Goal: Task Accomplishment & Management: Use online tool/utility

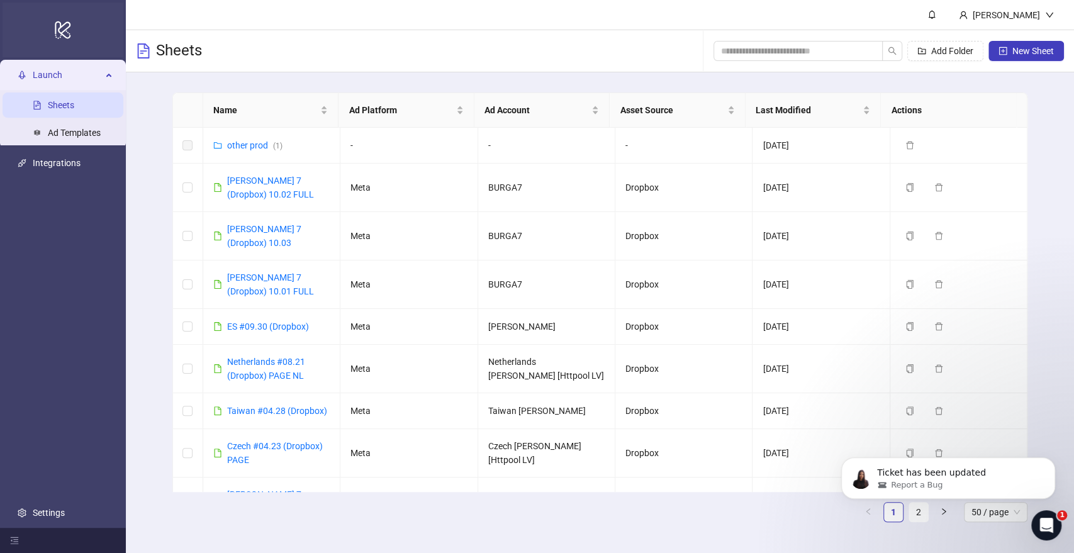
scroll to position [933, 0]
click at [263, 231] on link "[PERSON_NAME] 7 (Dropbox) 10.03" at bounding box center [264, 236] width 74 height 24
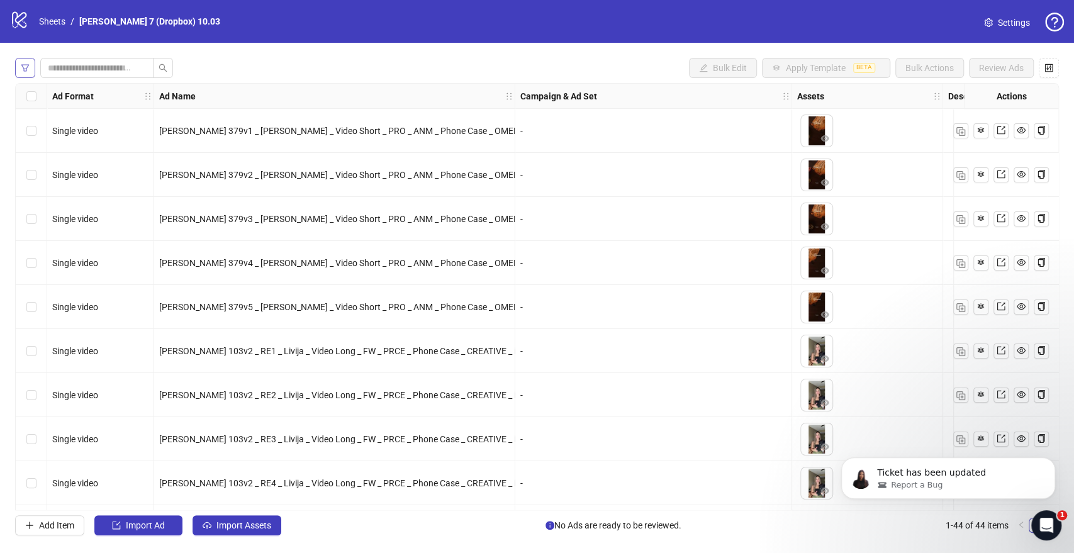
click at [30, 65] on button "button" at bounding box center [25, 68] width 20 height 20
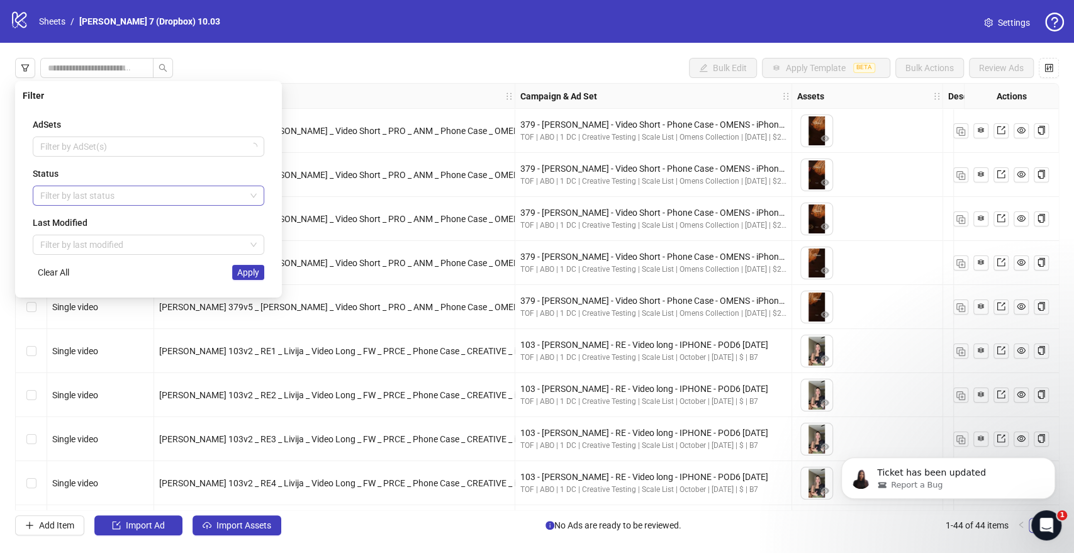
click at [71, 197] on div at bounding box center [141, 196] width 213 height 18
click at [74, 230] on div "Draft" at bounding box center [148, 221] width 227 height 20
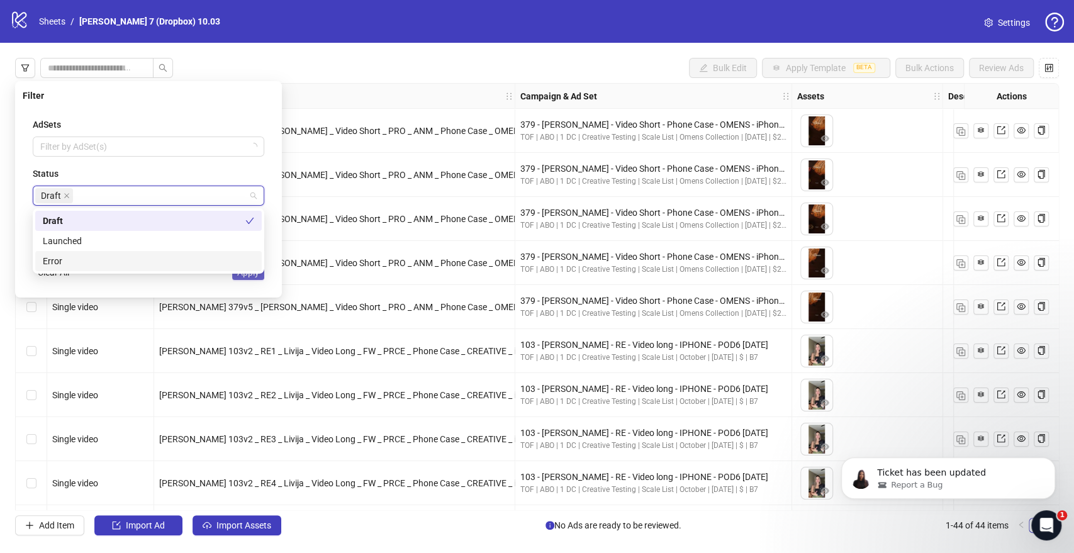
click at [242, 276] on span "Apply" at bounding box center [248, 272] width 22 height 10
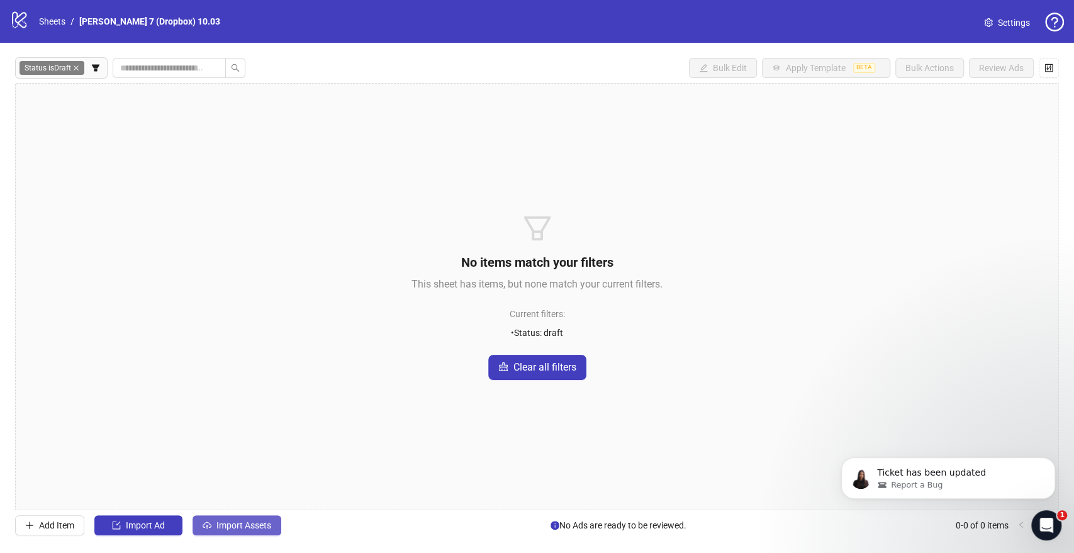
click at [205, 522] on icon "cloud-upload" at bounding box center [207, 525] width 9 height 9
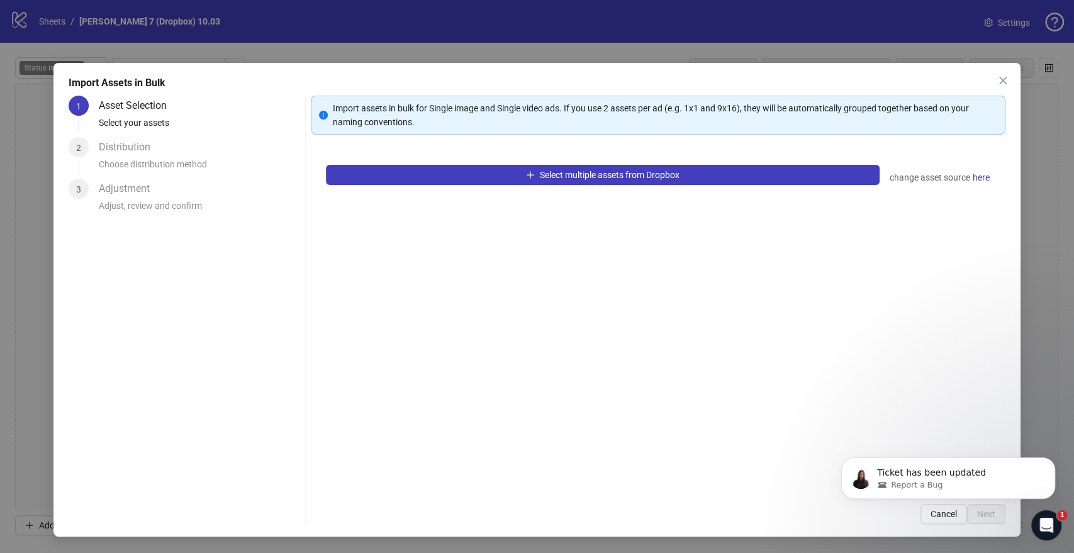
click at [473, 186] on div "Select multiple assets from Dropbox change asset source here" at bounding box center [658, 319] width 694 height 339
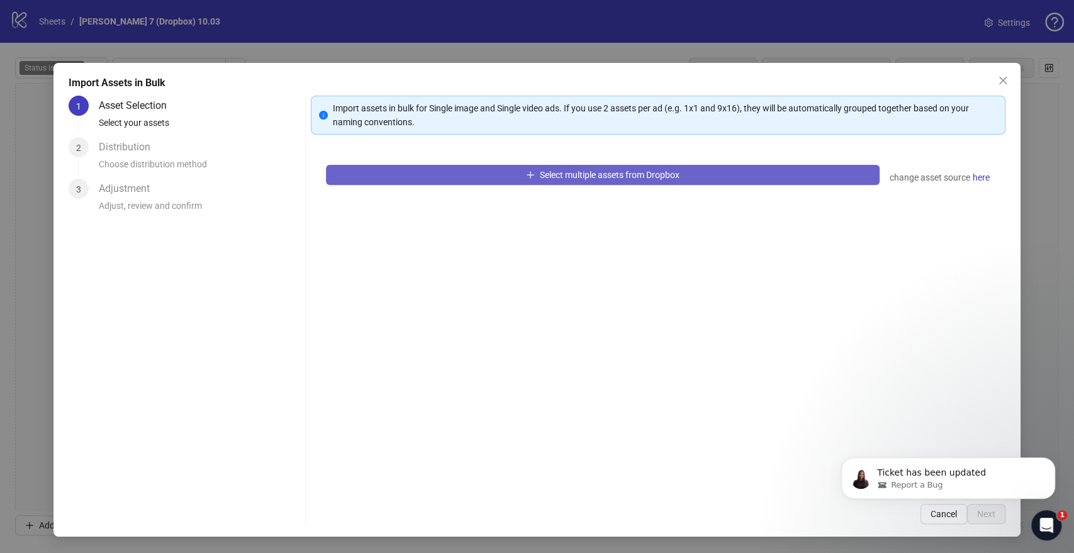
click at [482, 176] on button "Select multiple assets from Dropbox" at bounding box center [602, 175] width 553 height 20
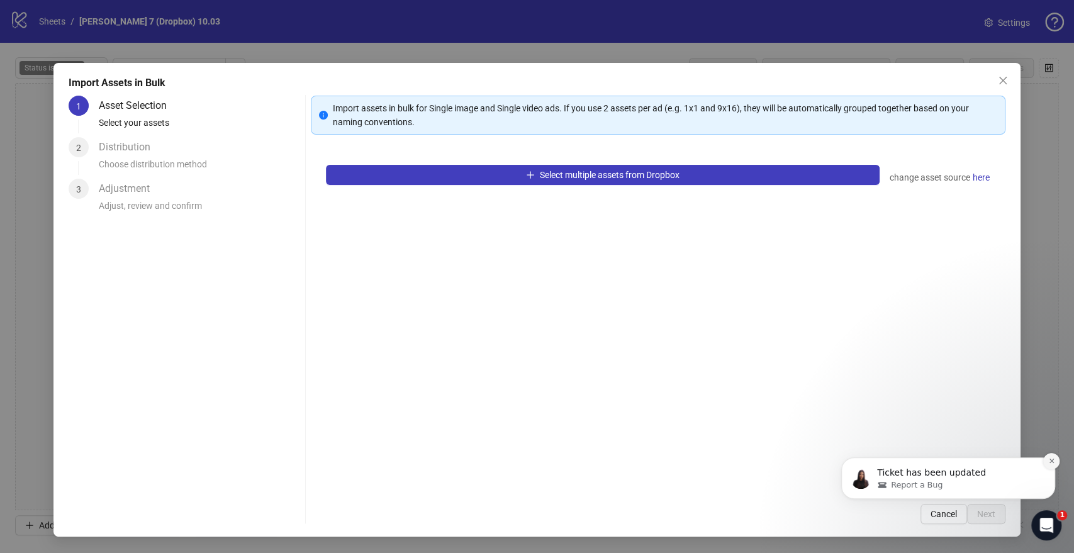
click at [1050, 463] on icon "Dismiss notification" at bounding box center [1051, 461] width 7 height 7
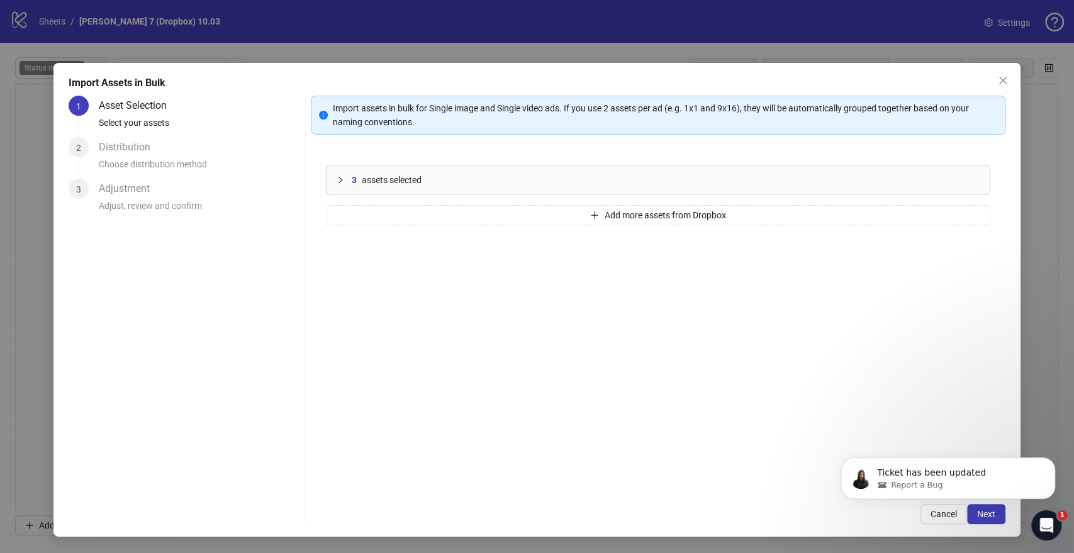
click at [980, 516] on html "Ticket has been updated Report a Bug" at bounding box center [949, 475] width 252 height 88
click at [979, 517] on html "Ticket has been updated Report a Bug" at bounding box center [949, 475] width 252 height 88
click at [984, 519] on html "Ticket has been updated Report a Bug" at bounding box center [949, 475] width 252 height 88
click at [972, 514] on html "Ticket has been updated Report a Bug" at bounding box center [949, 475] width 252 height 88
click at [978, 521] on button "Next" at bounding box center [986, 514] width 38 height 20
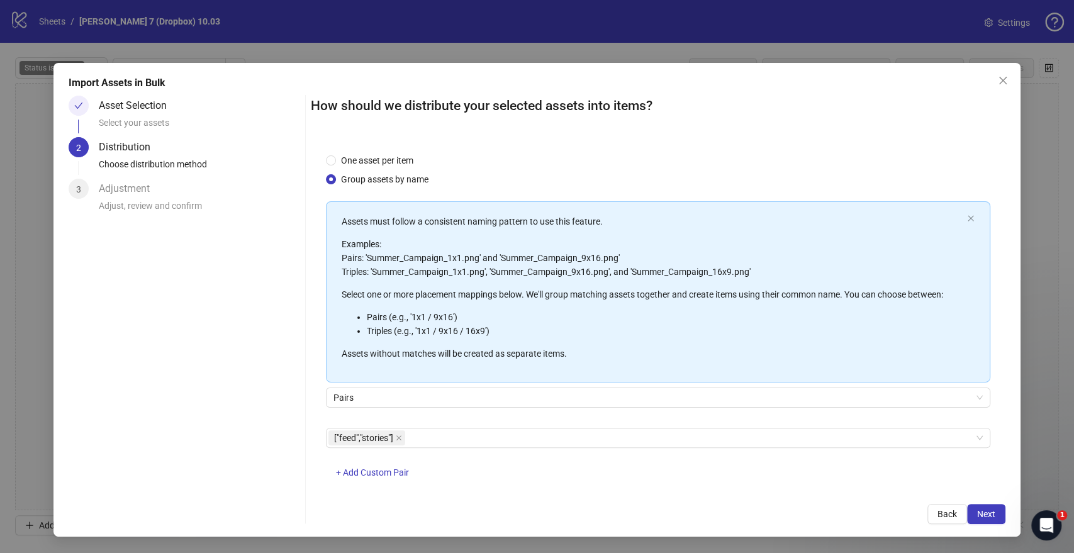
click at [1062, 466] on div "Import Assets in Bulk Asset Selection Select your assets 2 Distribution Choose …" at bounding box center [537, 276] width 1074 height 553
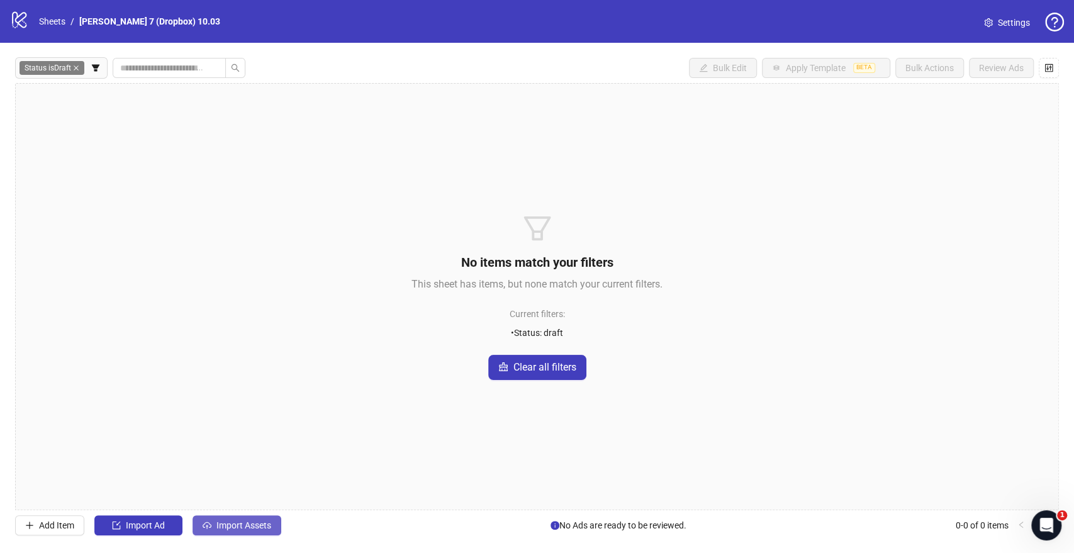
click at [243, 522] on span "Import Assets" at bounding box center [243, 525] width 55 height 10
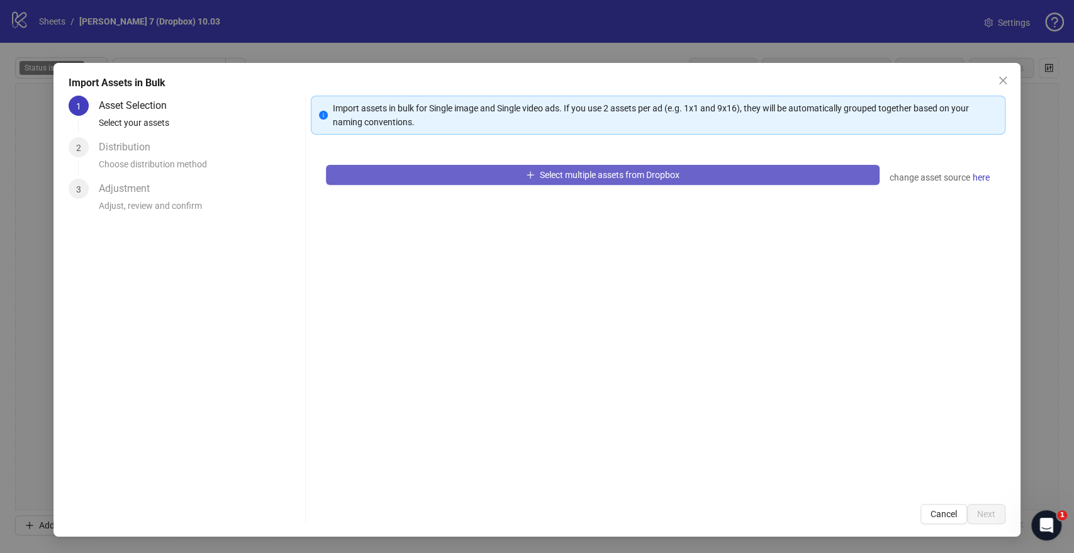
click at [534, 180] on button "Select multiple assets from Dropbox" at bounding box center [602, 175] width 553 height 20
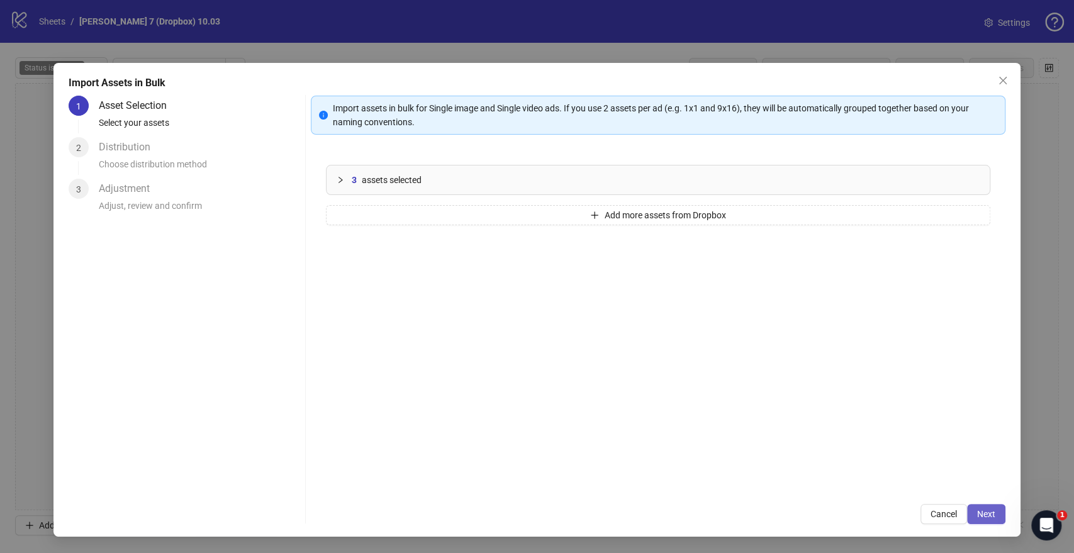
click at [983, 507] on button "Next" at bounding box center [986, 514] width 38 height 20
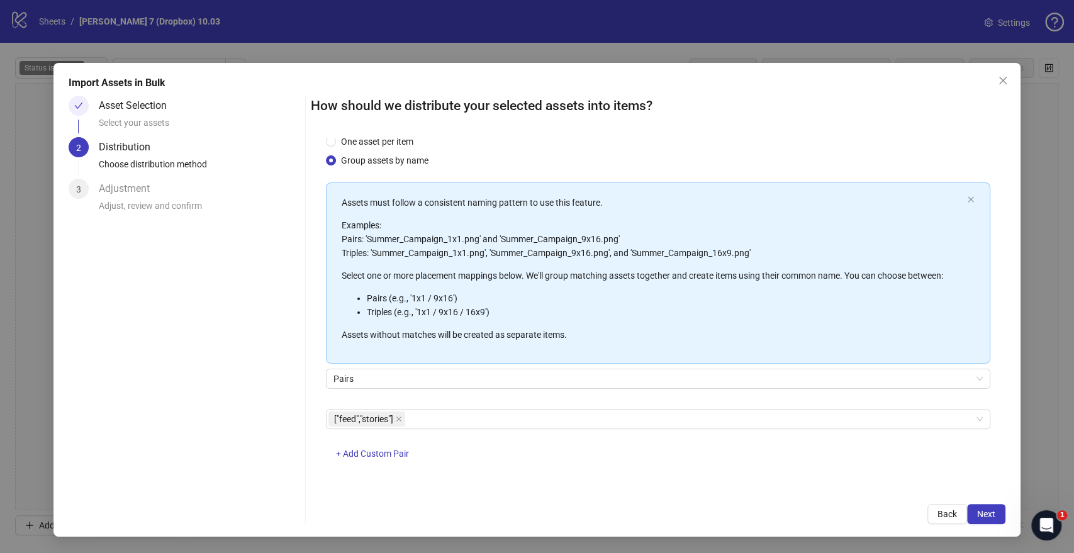
scroll to position [33, 0]
click at [974, 514] on button "Next" at bounding box center [986, 514] width 38 height 20
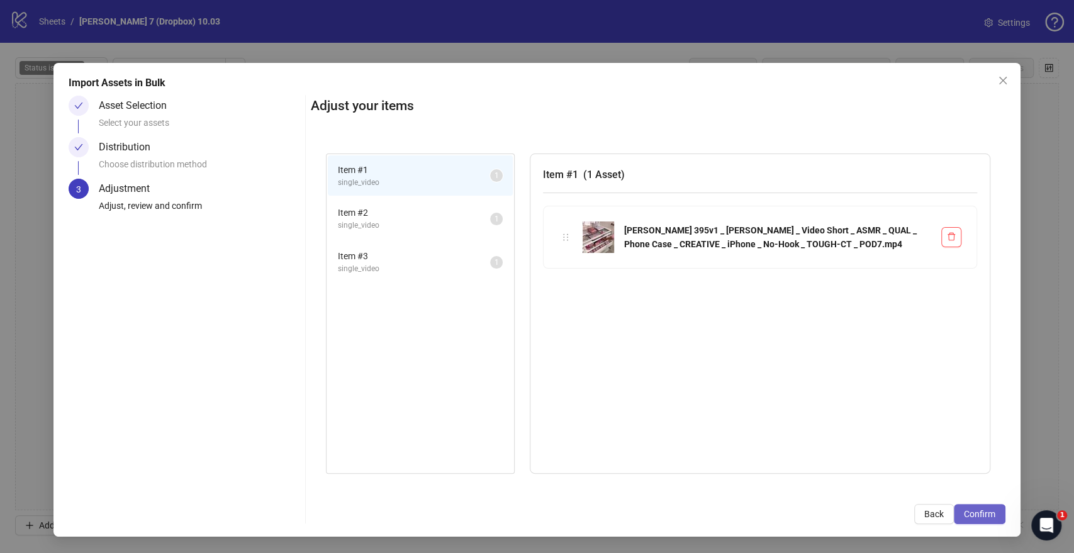
click at [990, 516] on span "Confirm" at bounding box center [979, 514] width 31 height 10
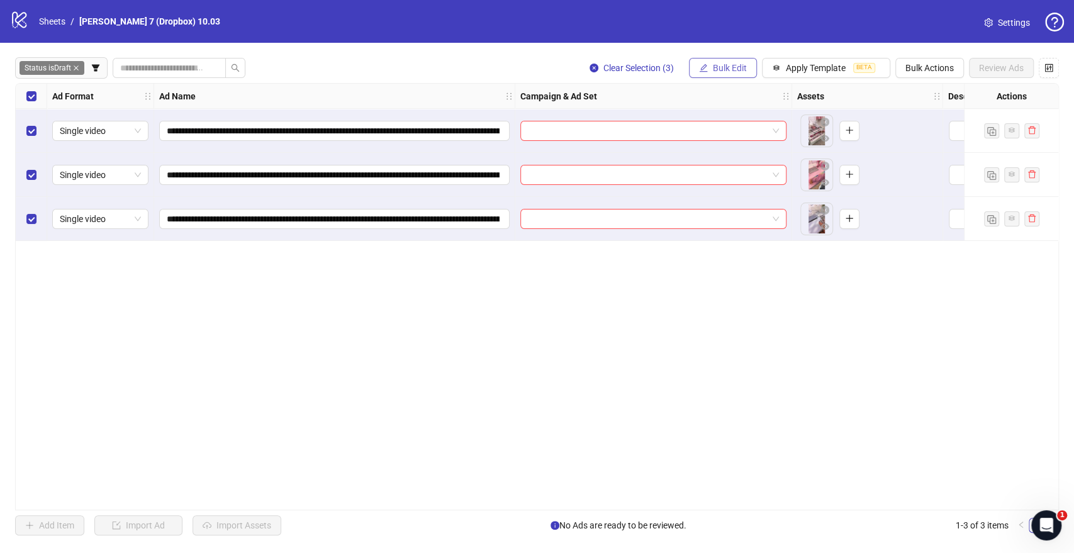
click at [705, 61] on button "Bulk Edit" at bounding box center [723, 68] width 68 height 20
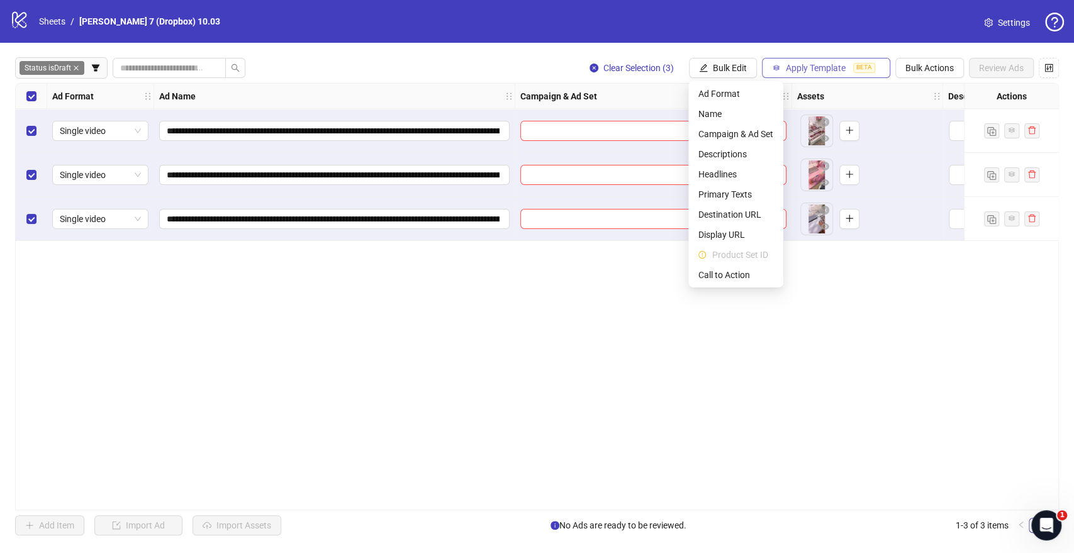
click at [806, 74] on button "Apply Template BETA" at bounding box center [826, 68] width 128 height 20
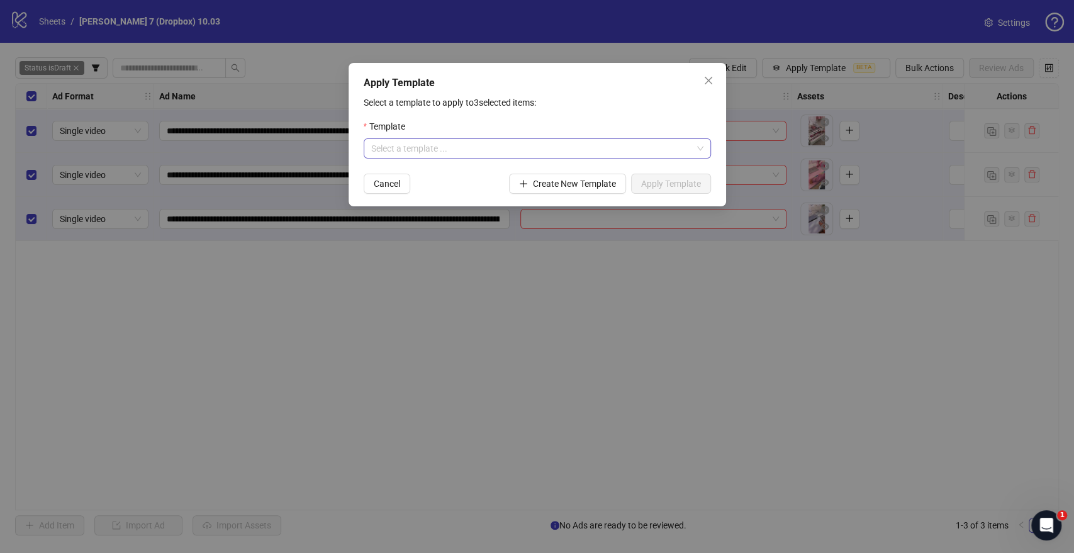
click at [422, 154] on input "search" at bounding box center [531, 148] width 321 height 19
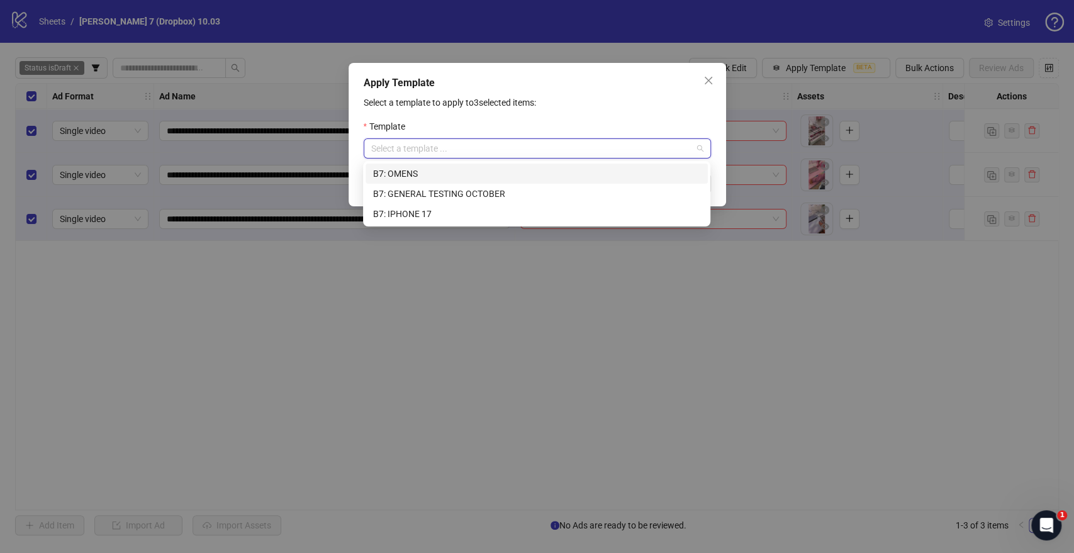
click at [413, 176] on div "B7: OMENS" at bounding box center [536, 174] width 327 height 14
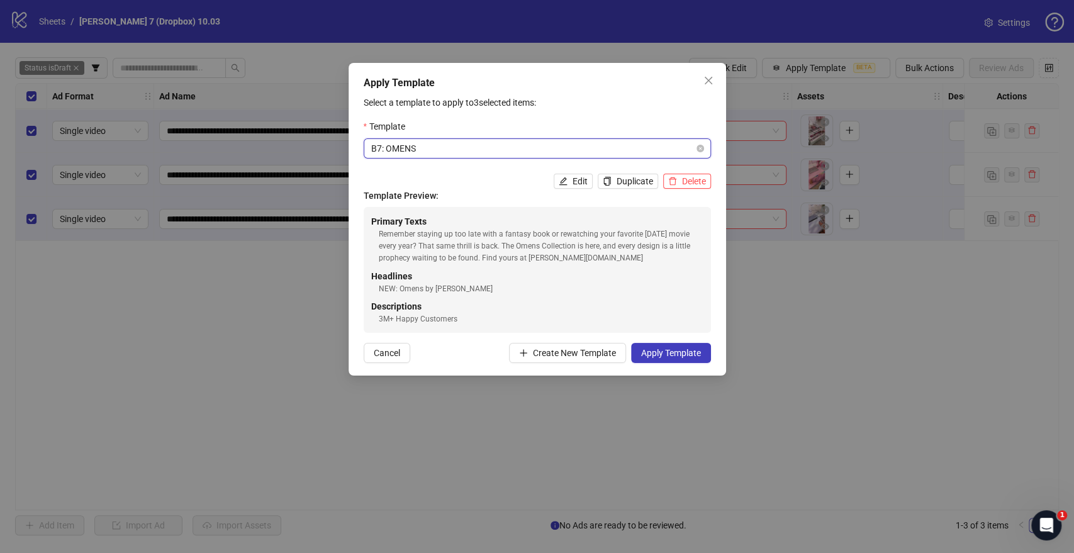
click at [687, 143] on span "B7: OMENS" at bounding box center [537, 148] width 332 height 19
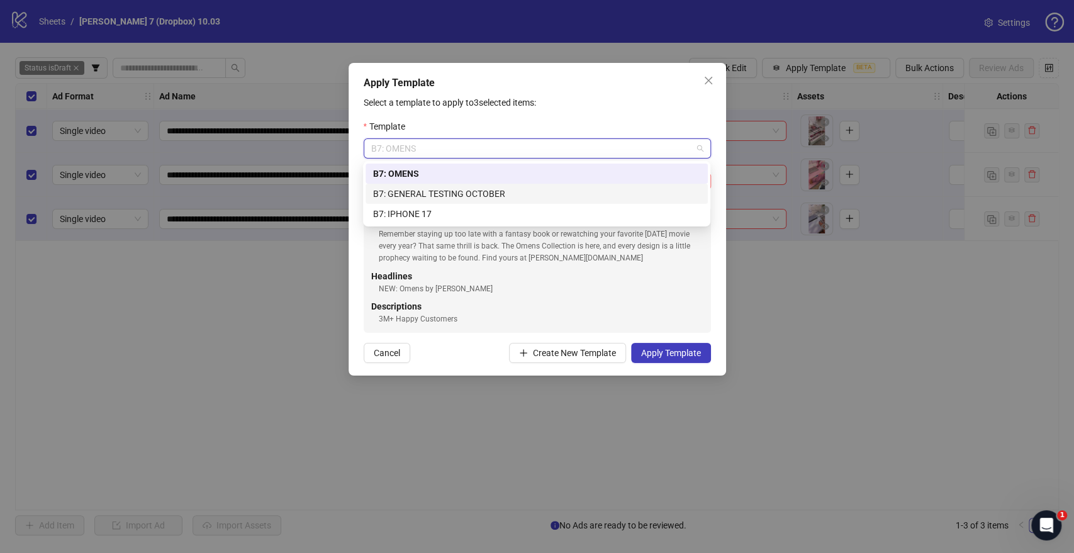
click at [435, 191] on div "B7: GENERAL TESTING OCTOBER" at bounding box center [536, 194] width 327 height 14
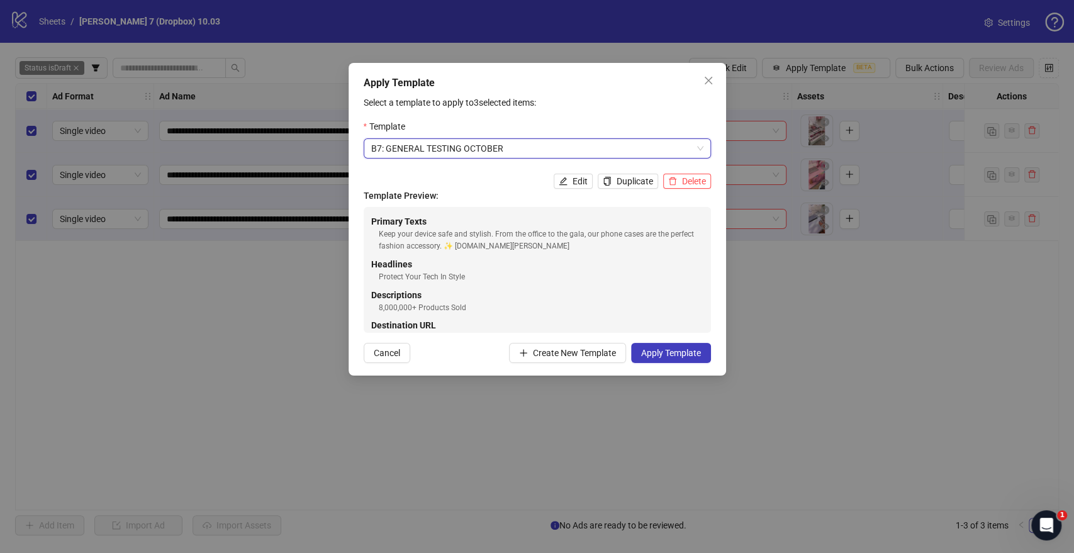
click at [695, 364] on div "Apply Template Select a template to apply to 3 selected items: Template B7: GEN…" at bounding box center [538, 219] width 378 height 313
click at [695, 352] on span "Apply Template" at bounding box center [671, 353] width 60 height 10
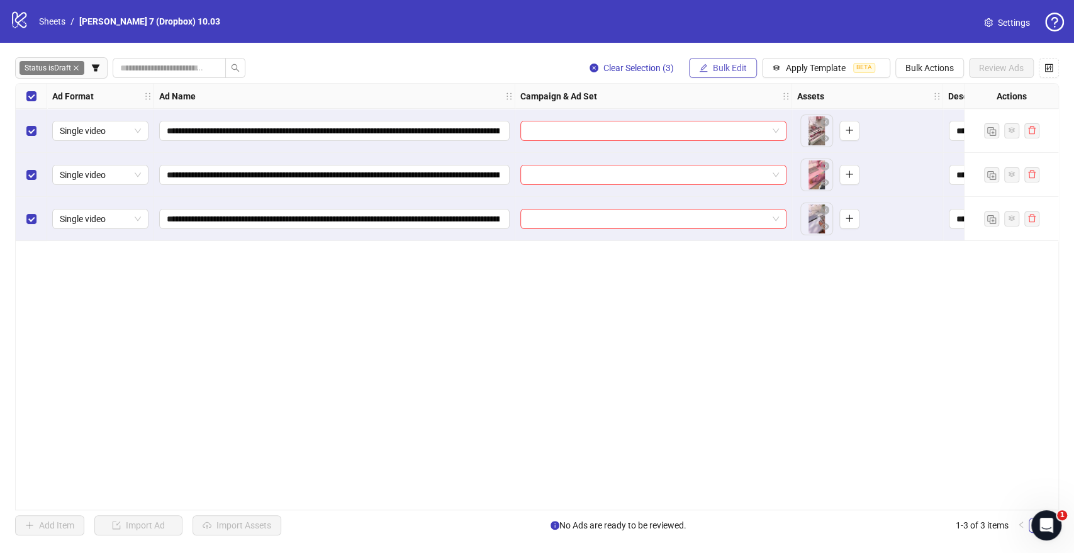
click at [720, 61] on button "Bulk Edit" at bounding box center [723, 68] width 68 height 20
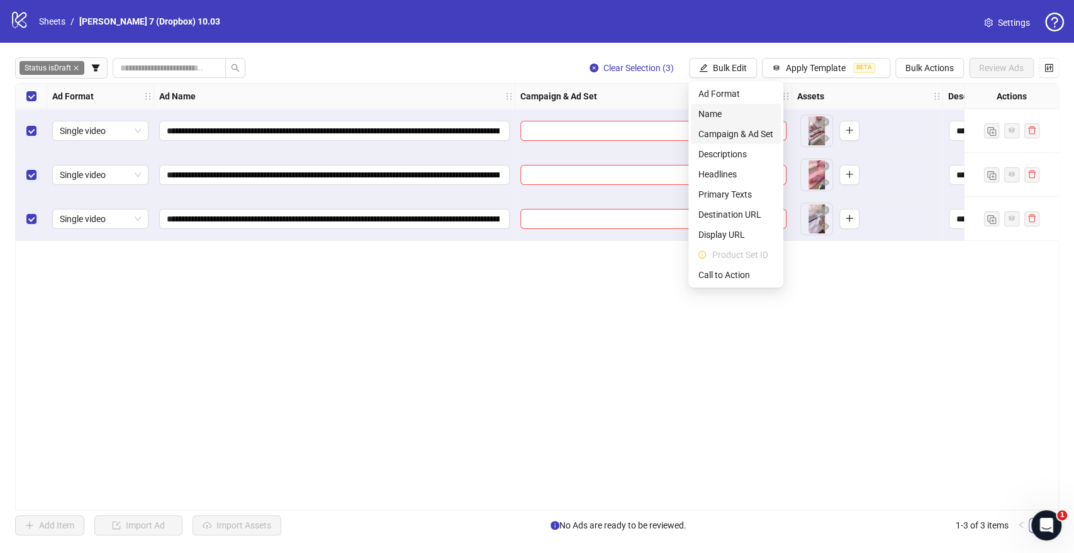
click at [718, 143] on li "Campaign & Ad Set" at bounding box center [736, 134] width 90 height 20
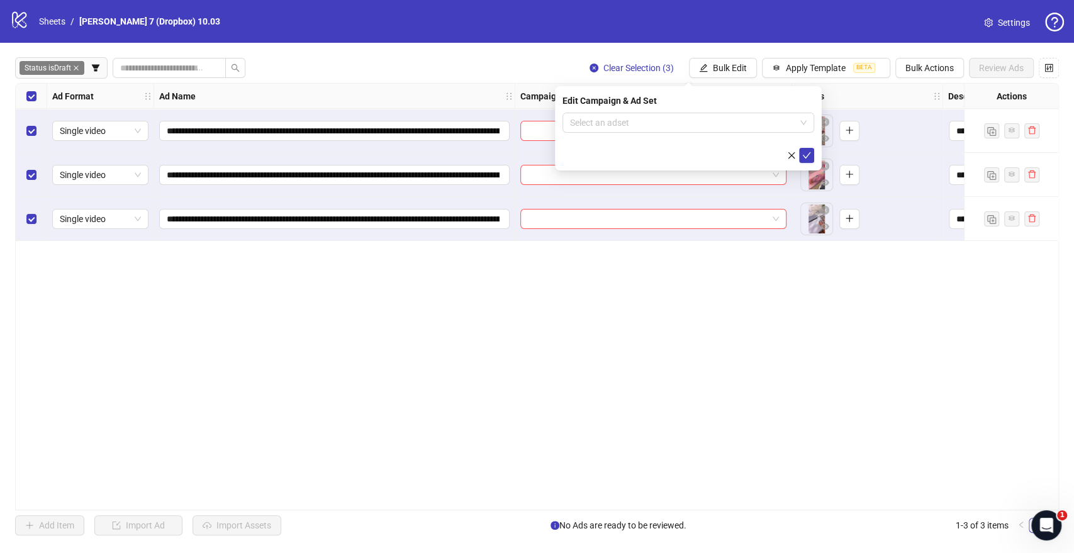
click at [688, 133] on form "Select an adset" at bounding box center [689, 138] width 252 height 50
click at [690, 124] on input "search" at bounding box center [682, 122] width 225 height 19
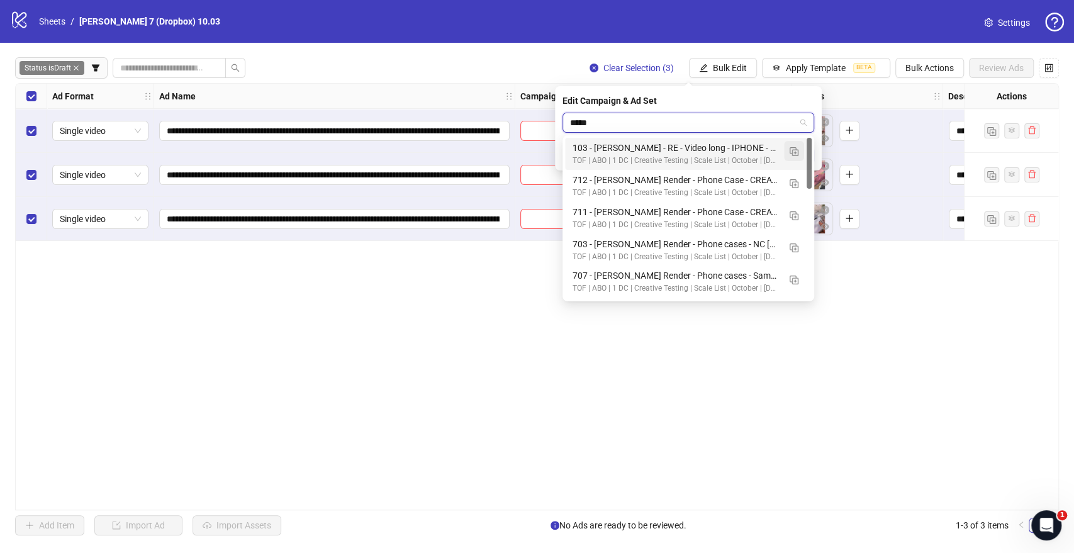
click at [792, 150] on img "button" at bounding box center [794, 151] width 9 height 9
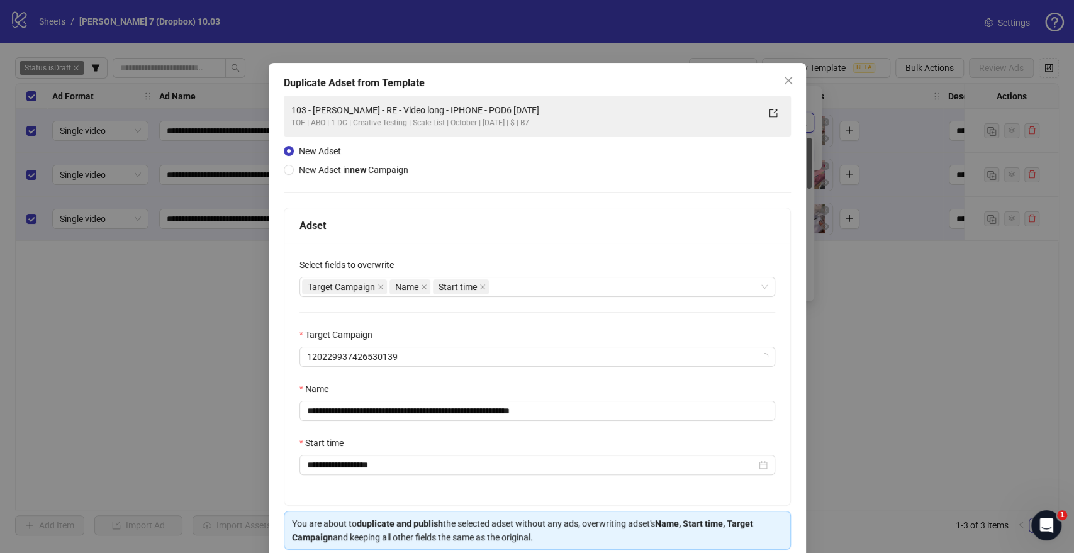
type input "*****"
drag, startPoint x: 444, startPoint y: 414, endPoint x: 67, endPoint y: 398, distance: 377.9
click at [70, 400] on div "**********" at bounding box center [537, 276] width 1074 height 553
paste input "**********"
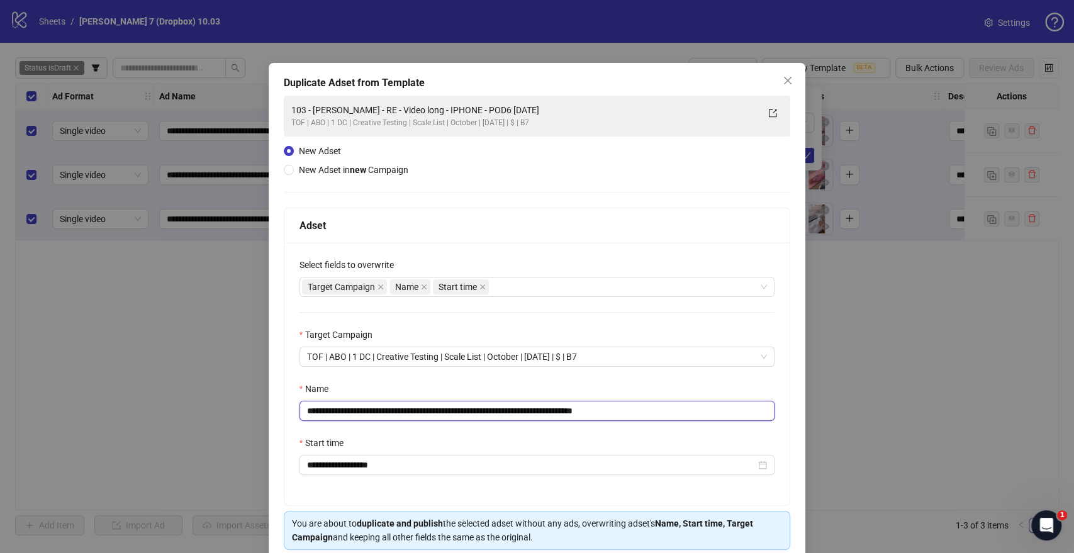
drag, startPoint x: 613, startPoint y: 411, endPoint x: 765, endPoint y: 418, distance: 151.8
click at [765, 418] on input "**********" at bounding box center [538, 411] width 476 height 20
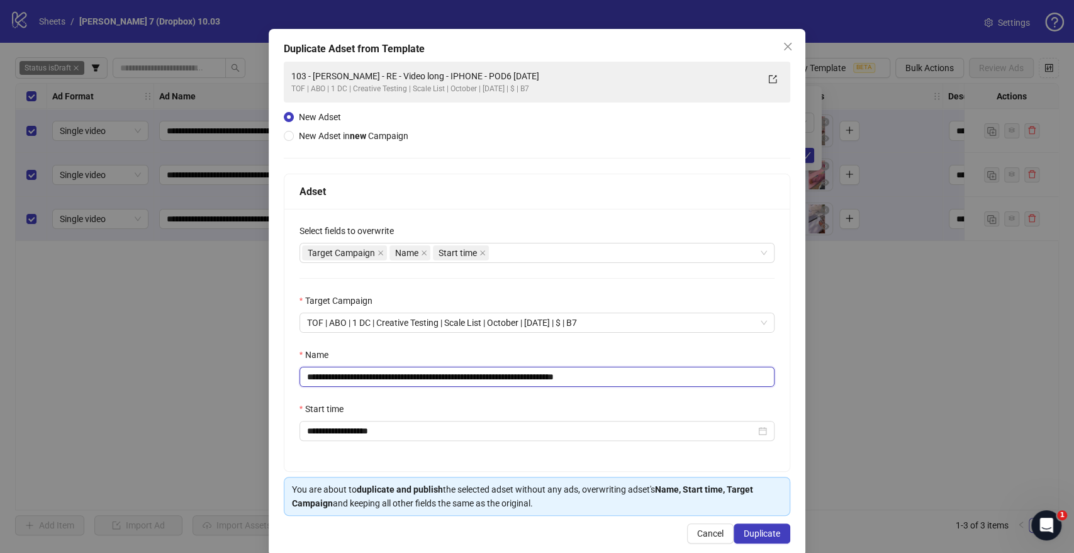
scroll to position [52, 0]
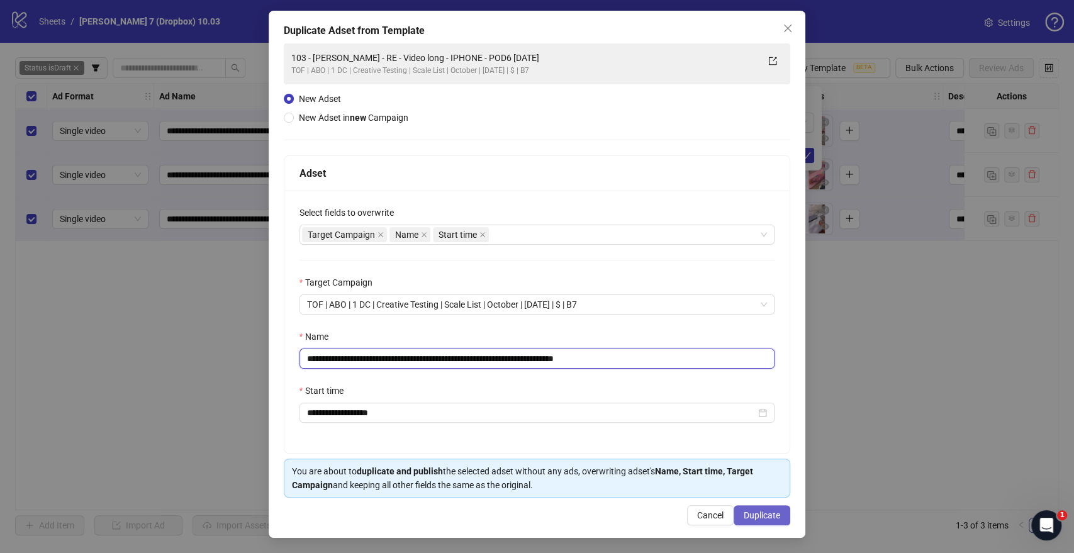
type input "**********"
click at [758, 519] on span "Duplicate" at bounding box center [762, 515] width 36 height 10
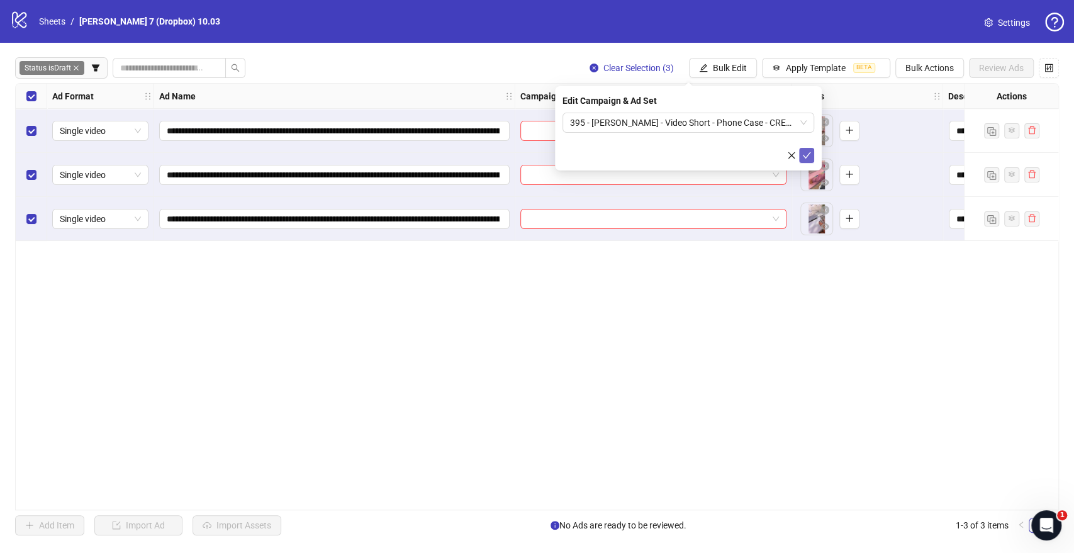
click at [810, 154] on icon "check" at bounding box center [806, 155] width 9 height 9
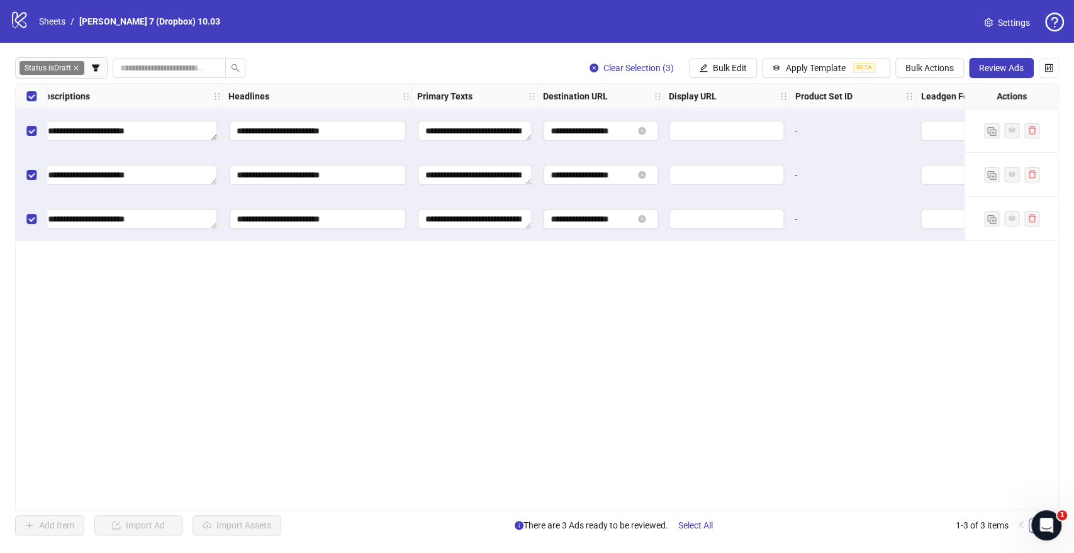
scroll to position [0, 1150]
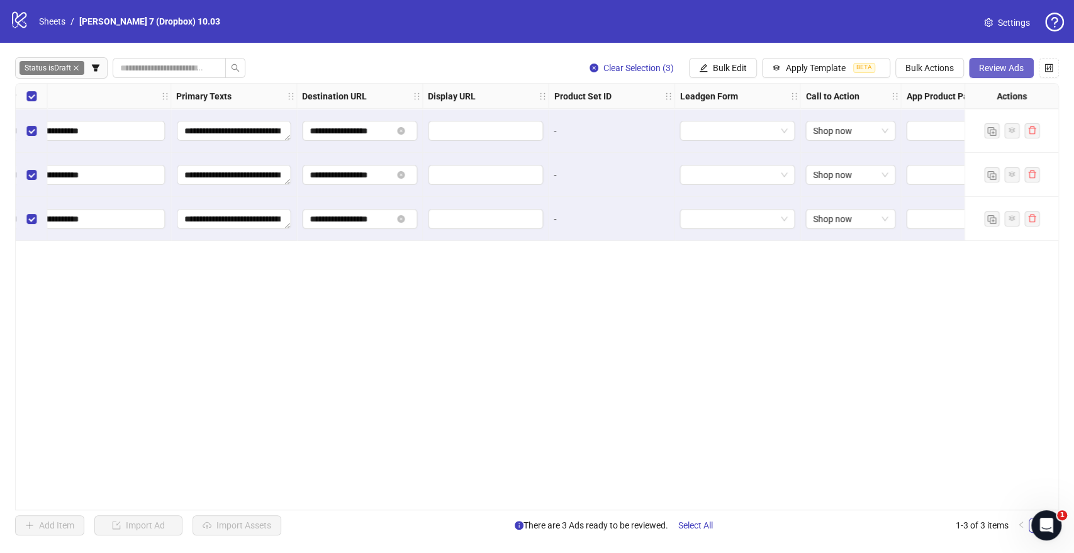
click at [990, 66] on span "Review Ads" at bounding box center [1001, 68] width 45 height 10
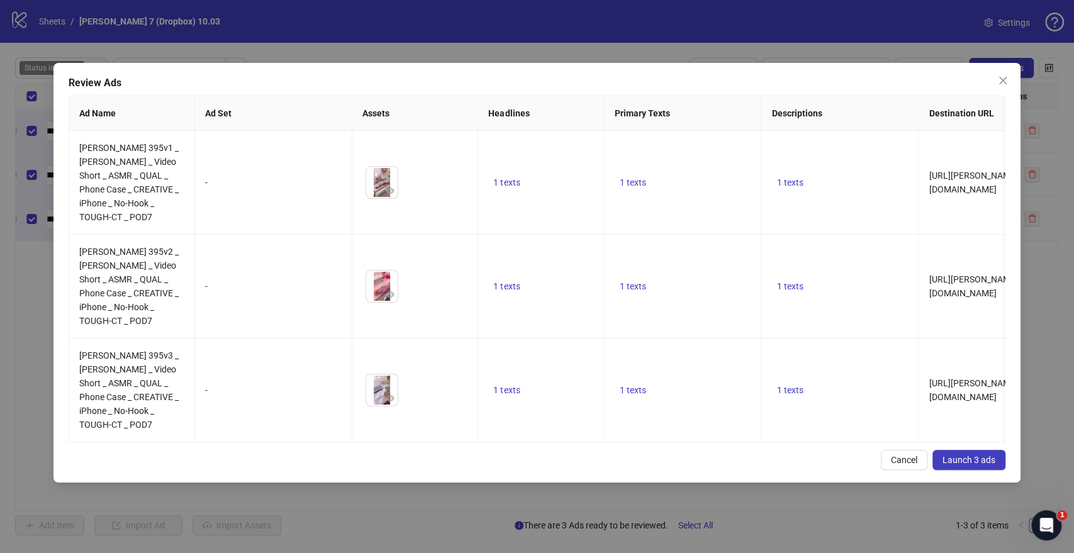
click at [969, 455] on span "Launch 3 ads" at bounding box center [969, 460] width 53 height 10
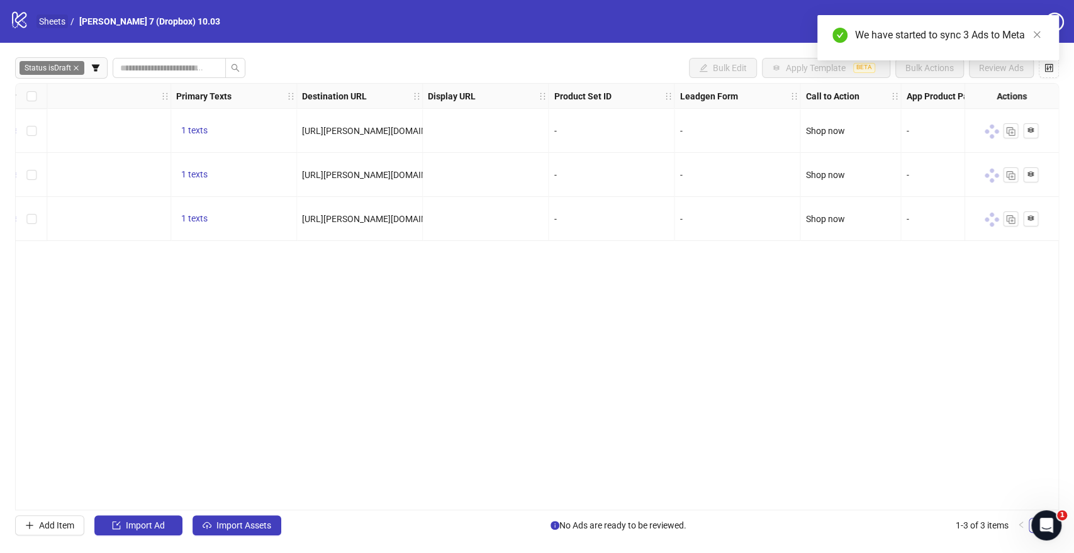
click at [52, 16] on link "Sheets" at bounding box center [51, 21] width 31 height 14
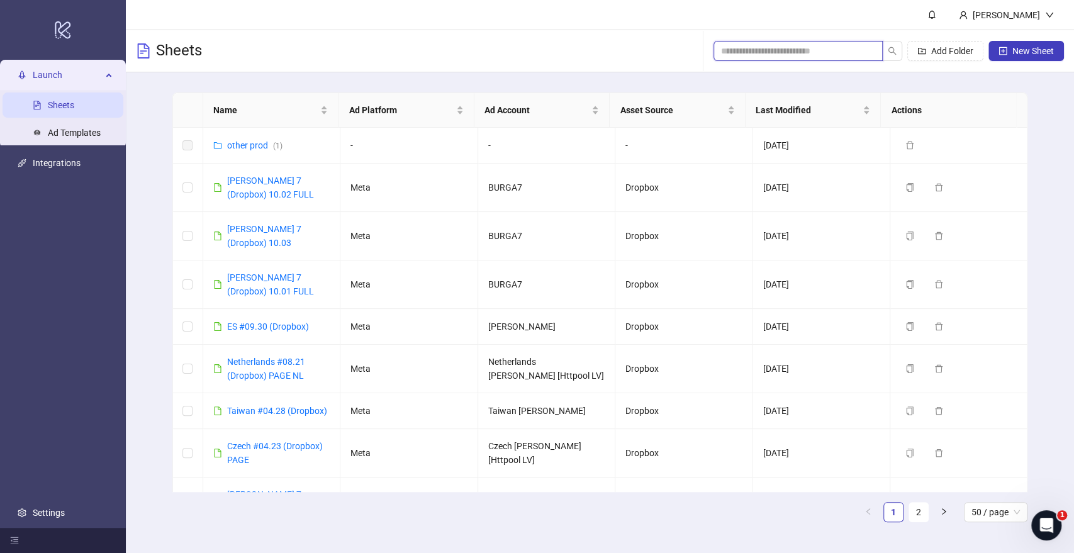
click at [770, 57] on input "search" at bounding box center [793, 51] width 144 height 14
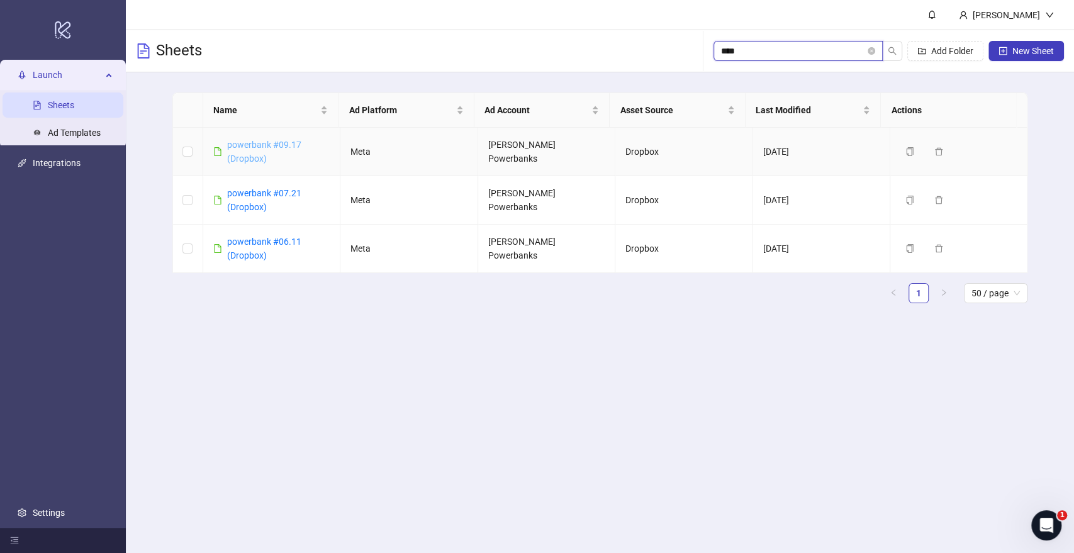
type input "****"
click at [257, 141] on link "powerbank #09.17 (Dropbox)" at bounding box center [264, 152] width 74 height 24
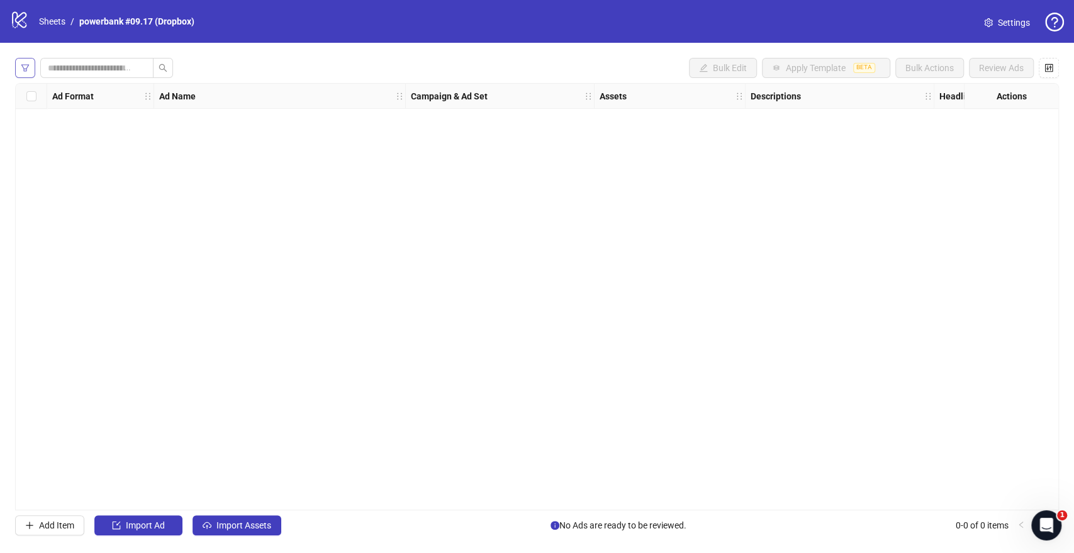
click at [25, 70] on icon "filter" at bounding box center [25, 67] width 8 height 7
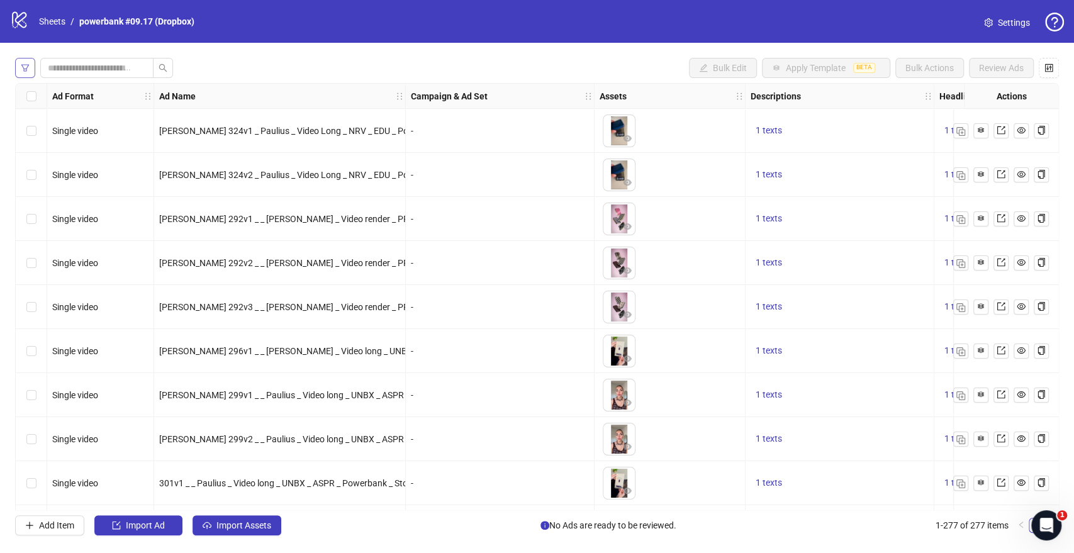
click at [25, 69] on icon "filter" at bounding box center [25, 67] width 8 height 7
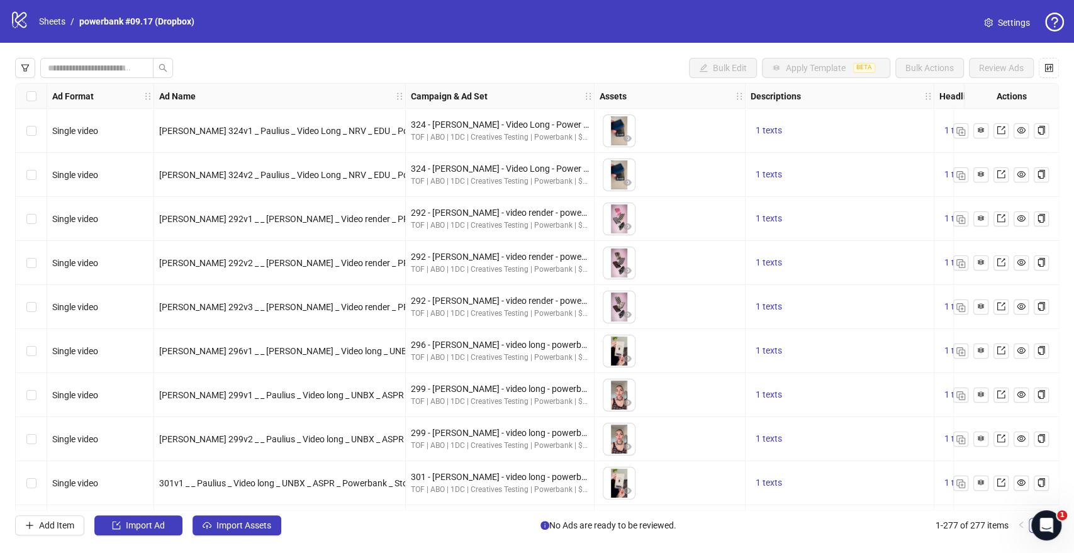
click at [124, 188] on div "Single video" at bounding box center [100, 175] width 107 height 44
click at [25, 65] on icon "filter" at bounding box center [25, 68] width 9 height 9
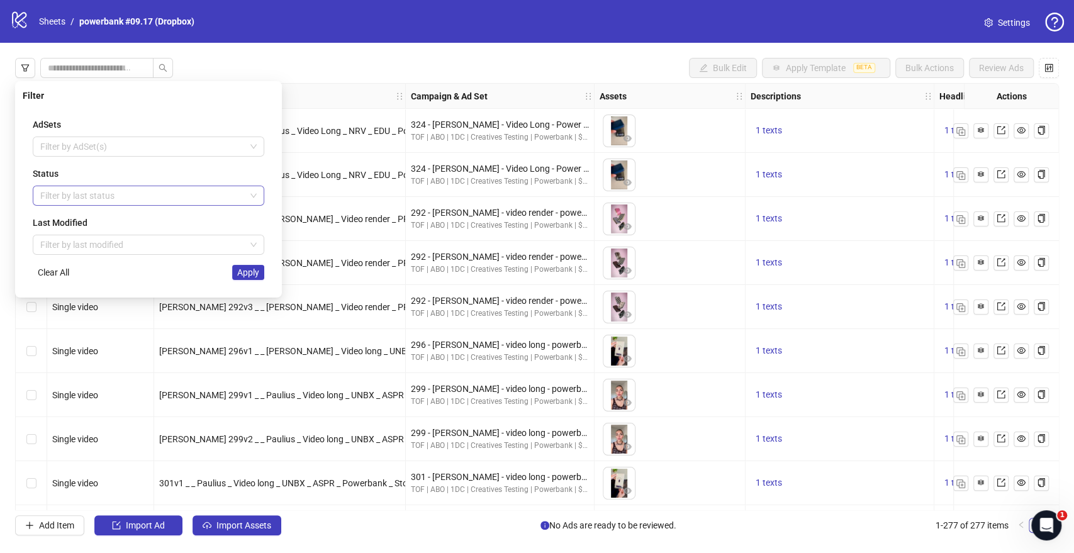
click at [111, 195] on div at bounding box center [141, 196] width 213 height 18
click at [81, 225] on div "Draft" at bounding box center [148, 221] width 211 height 14
click at [247, 275] on span "Apply" at bounding box center [248, 272] width 22 height 10
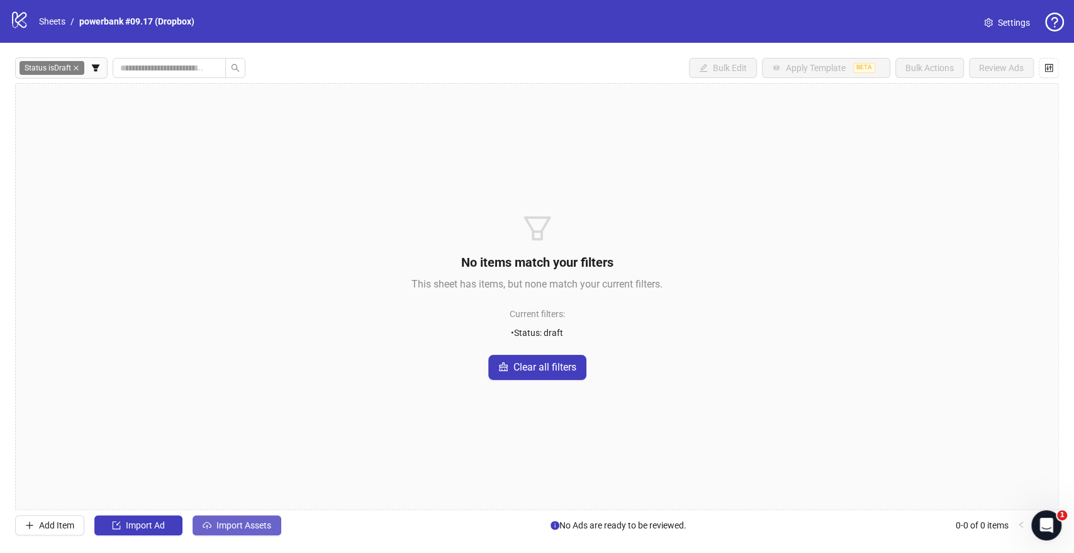
click at [238, 522] on span "Import Assets" at bounding box center [243, 525] width 55 height 10
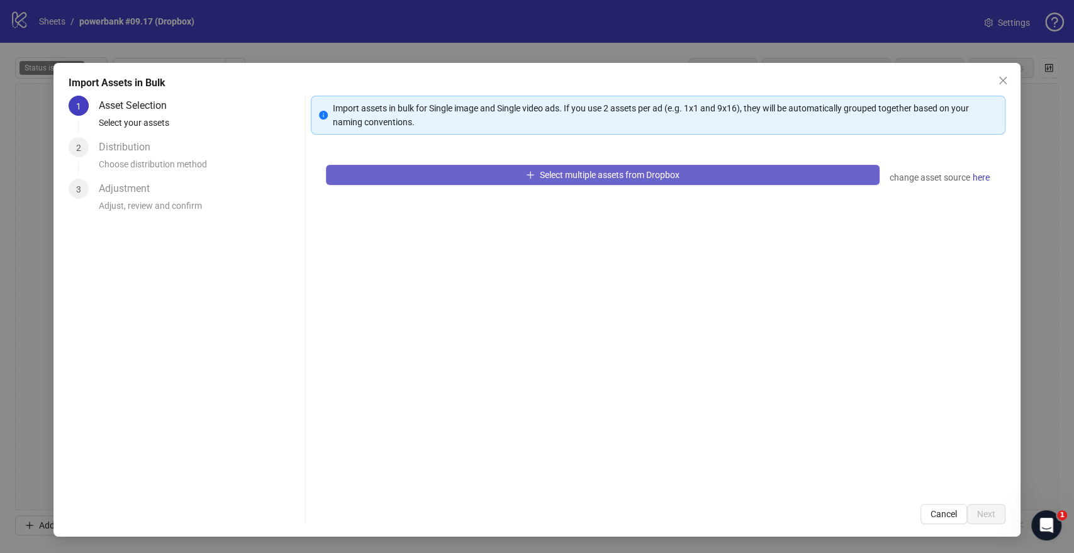
click at [483, 180] on button "Select multiple assets from Dropbox" at bounding box center [602, 175] width 553 height 20
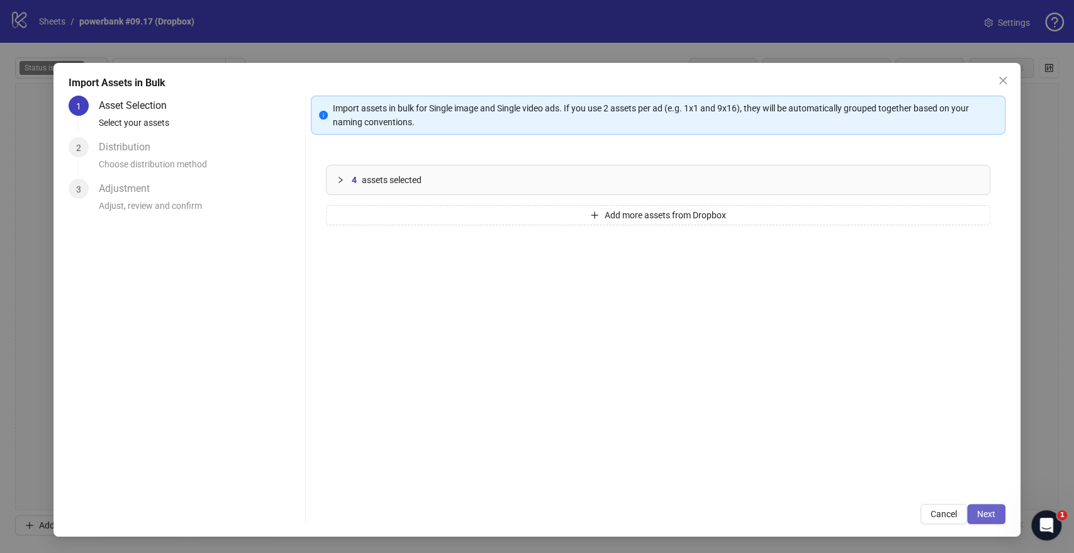
click at [991, 510] on span "Next" at bounding box center [986, 514] width 18 height 10
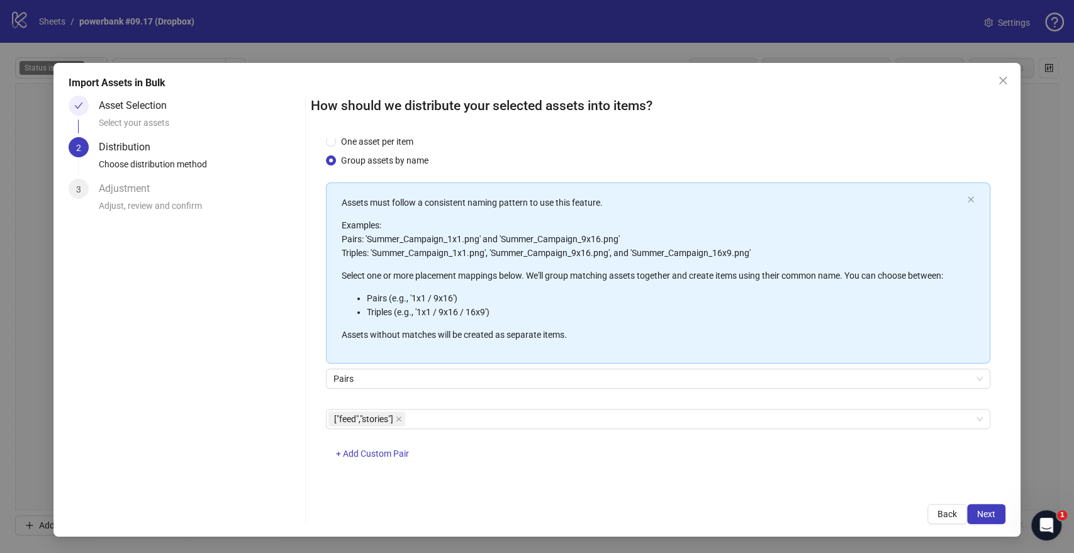
scroll to position [33, 0]
click at [982, 512] on span "Next" at bounding box center [986, 514] width 18 height 10
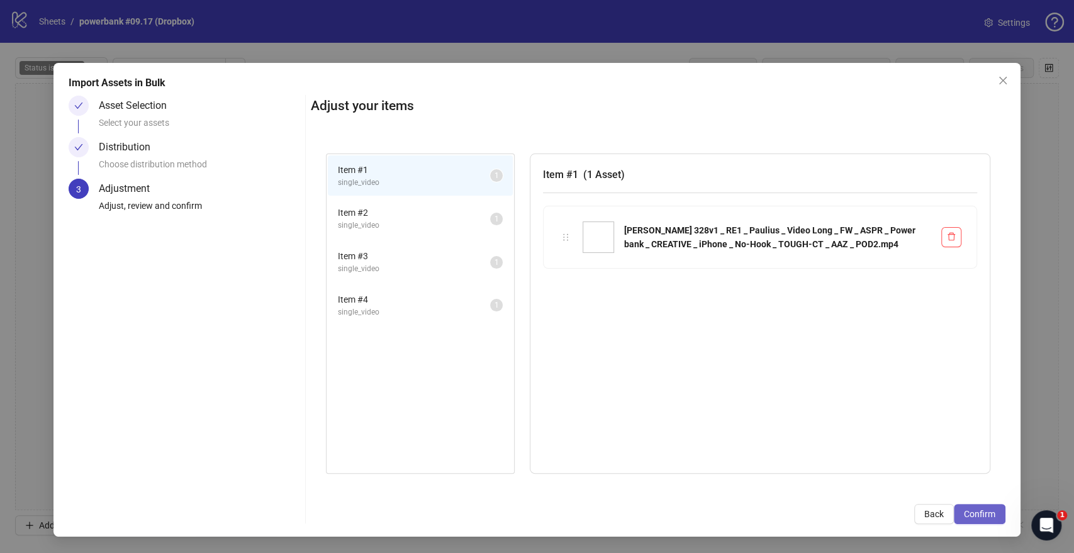
click at [982, 509] on span "Confirm" at bounding box center [979, 514] width 31 height 10
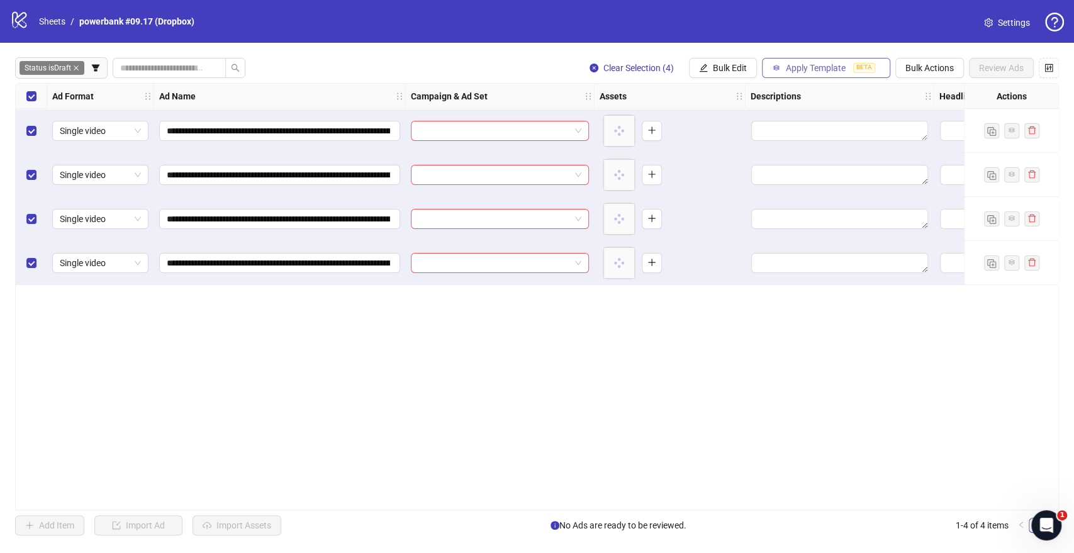
click at [828, 65] on span "Apply Template" at bounding box center [816, 68] width 60 height 10
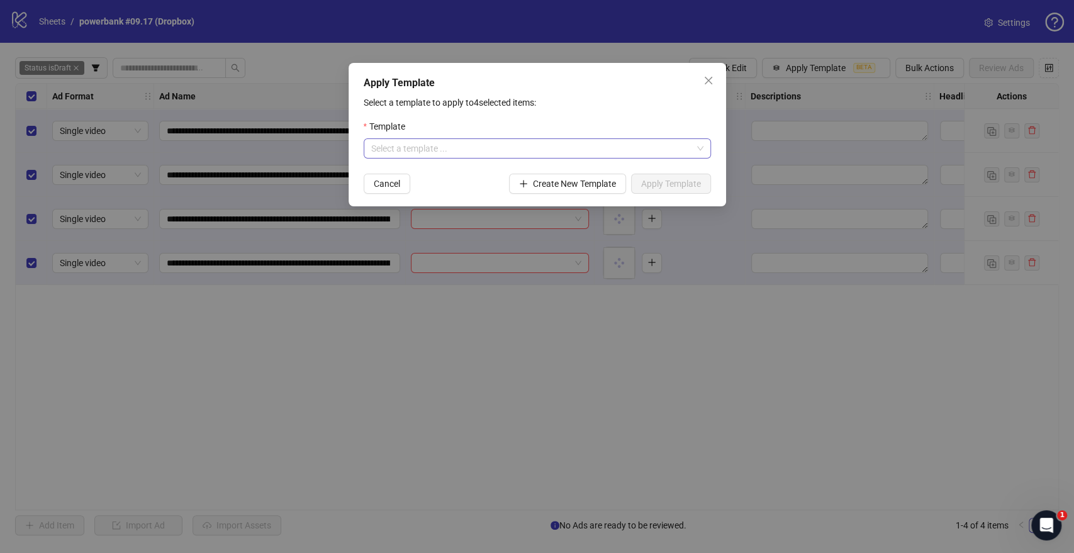
click at [473, 156] on input "search" at bounding box center [531, 148] width 321 height 19
click at [452, 174] on div "PB: GENERAL TESTING OCTOBER" at bounding box center [536, 174] width 327 height 14
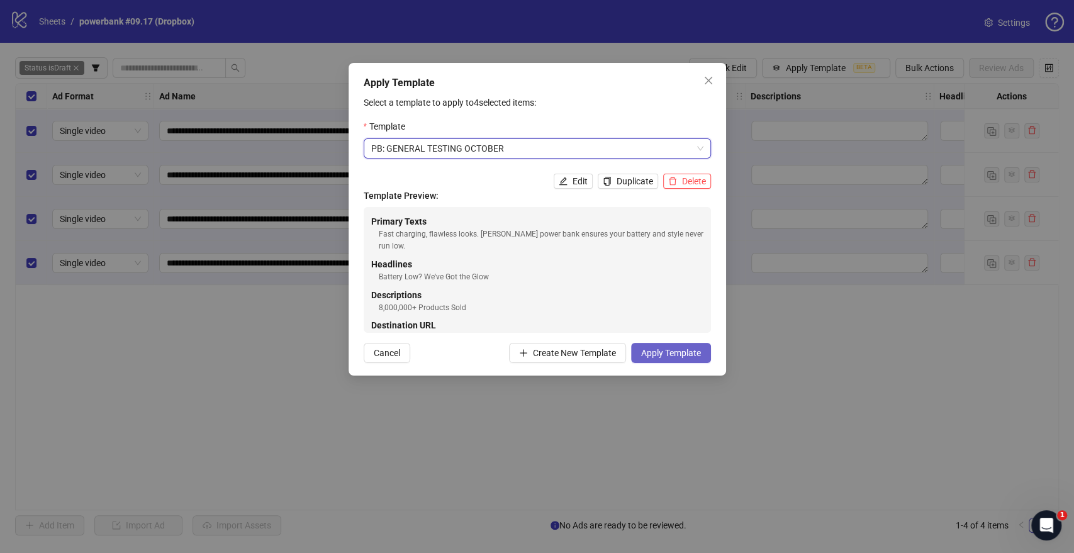
click at [697, 359] on button "Apply Template" at bounding box center [671, 353] width 80 height 20
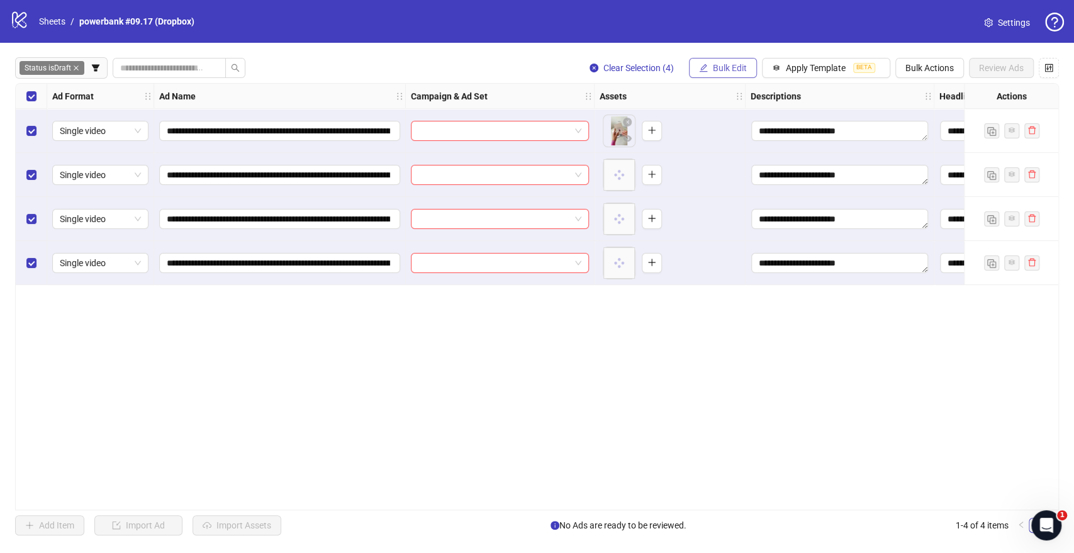
click at [716, 74] on button "Bulk Edit" at bounding box center [723, 68] width 68 height 20
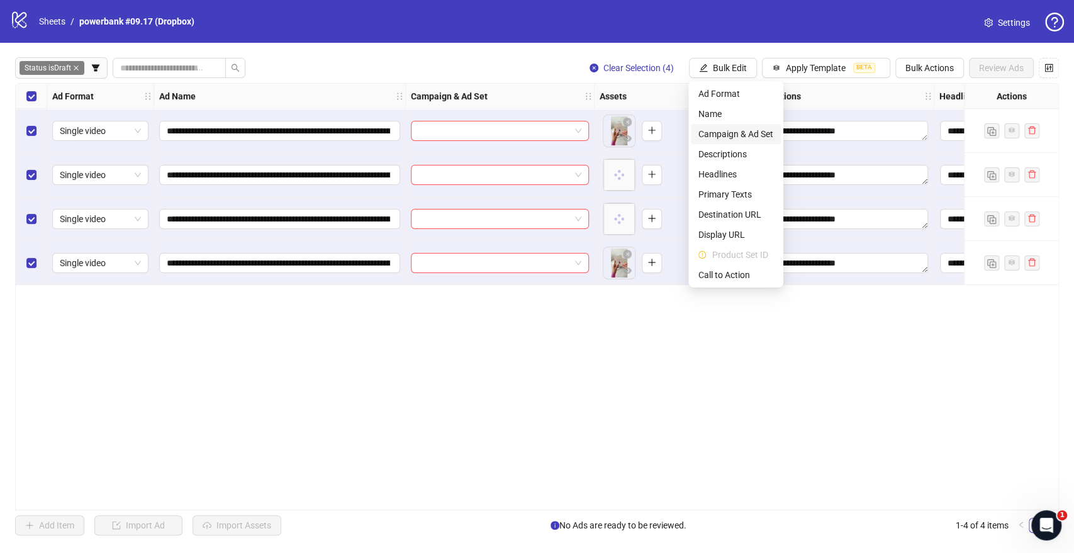
click at [725, 140] on span "Campaign & Ad Set" at bounding box center [736, 134] width 75 height 14
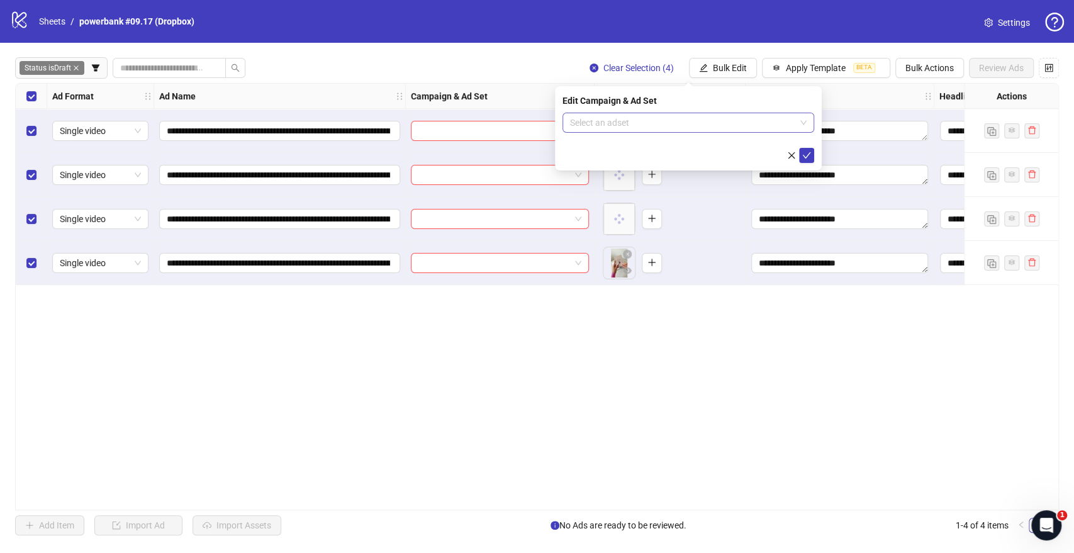
click at [682, 118] on input "search" at bounding box center [682, 122] width 225 height 19
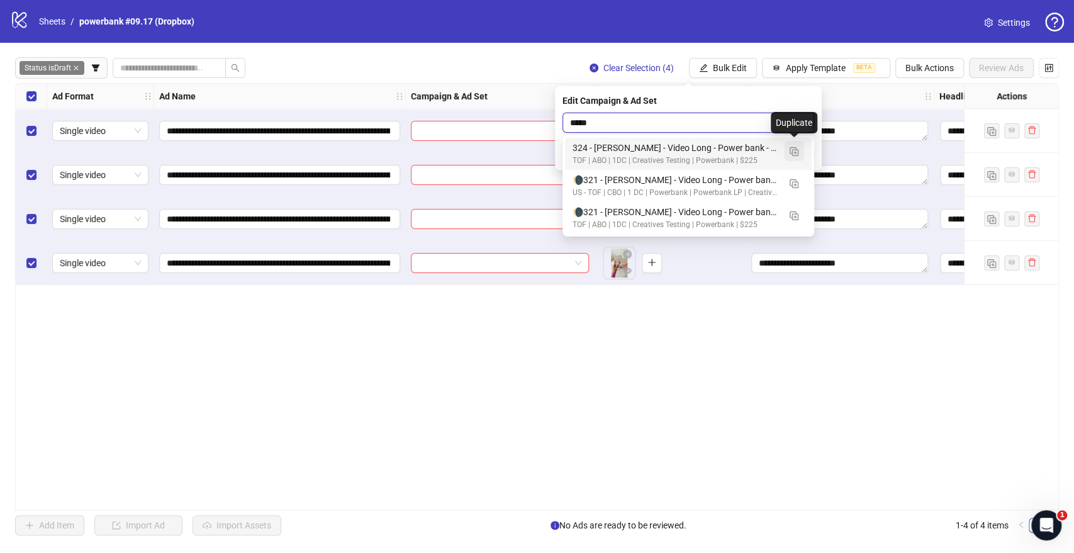
click at [797, 155] on span "button" at bounding box center [794, 151] width 9 height 10
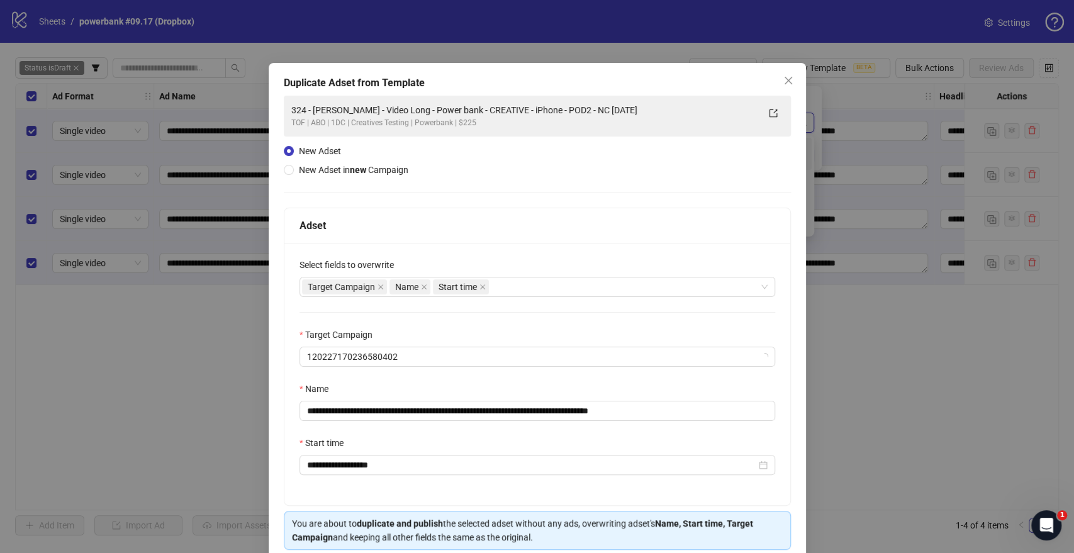
type input "*****"
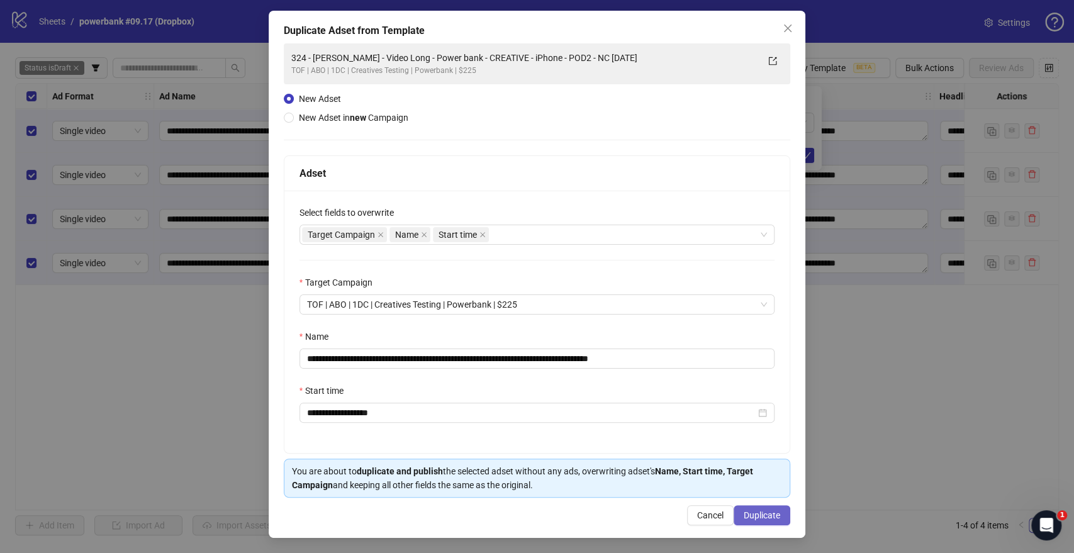
click at [755, 517] on span "Duplicate" at bounding box center [762, 515] width 36 height 10
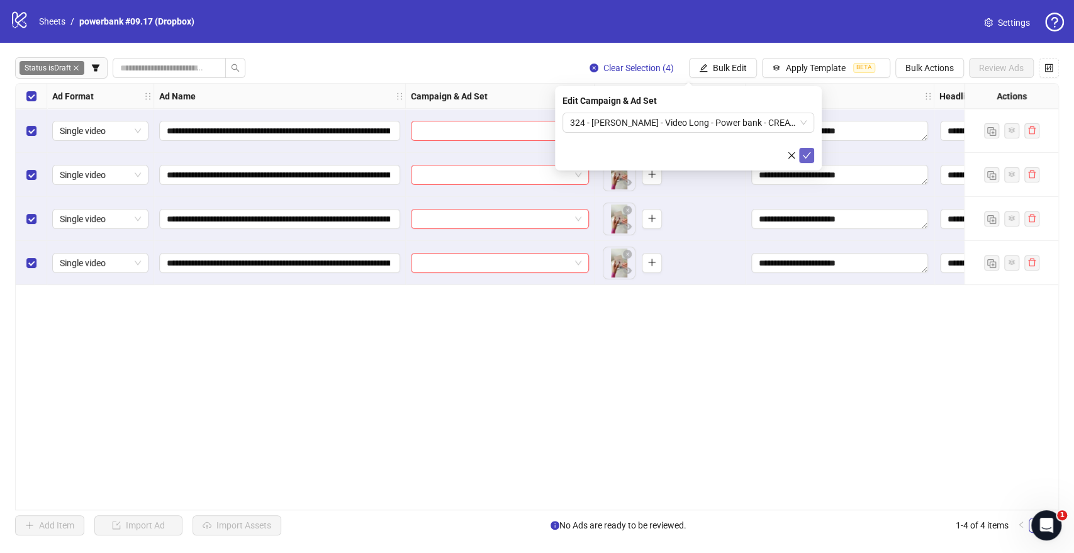
click at [808, 149] on button "submit" at bounding box center [806, 155] width 15 height 15
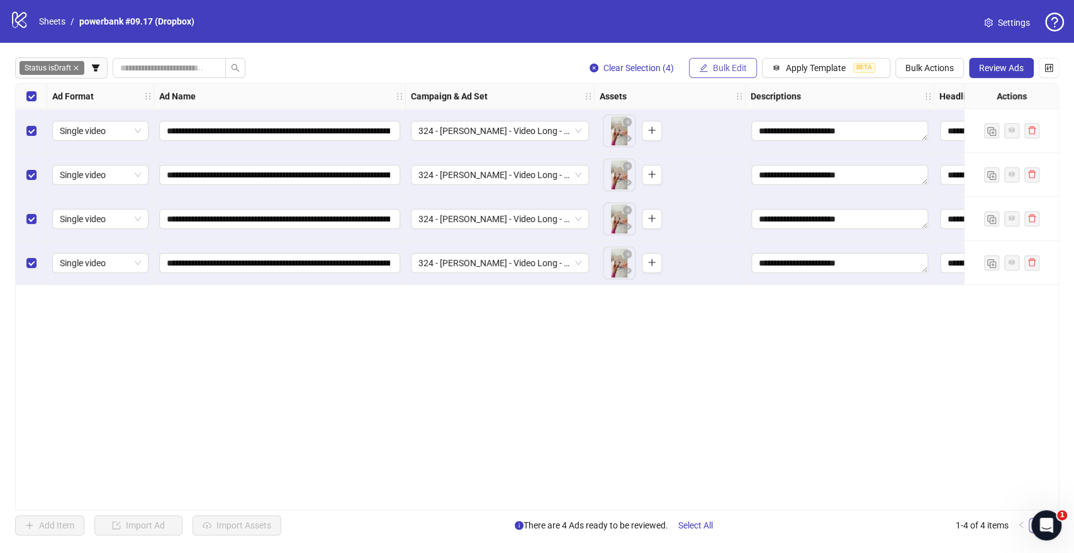
click at [713, 67] on span "Bulk Edit" at bounding box center [730, 68] width 34 height 10
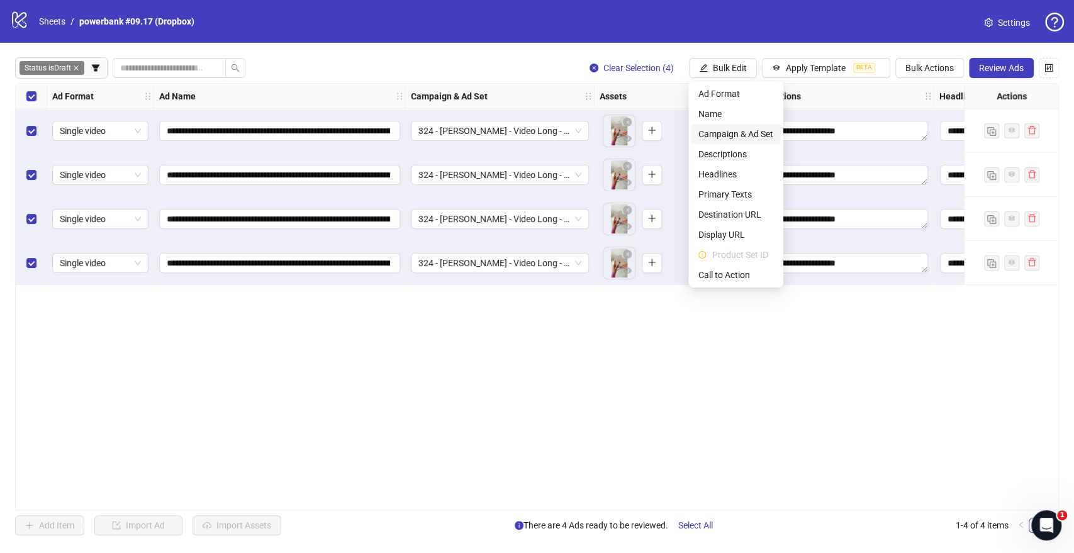
click at [739, 128] on span "Campaign & Ad Set" at bounding box center [736, 134] width 75 height 14
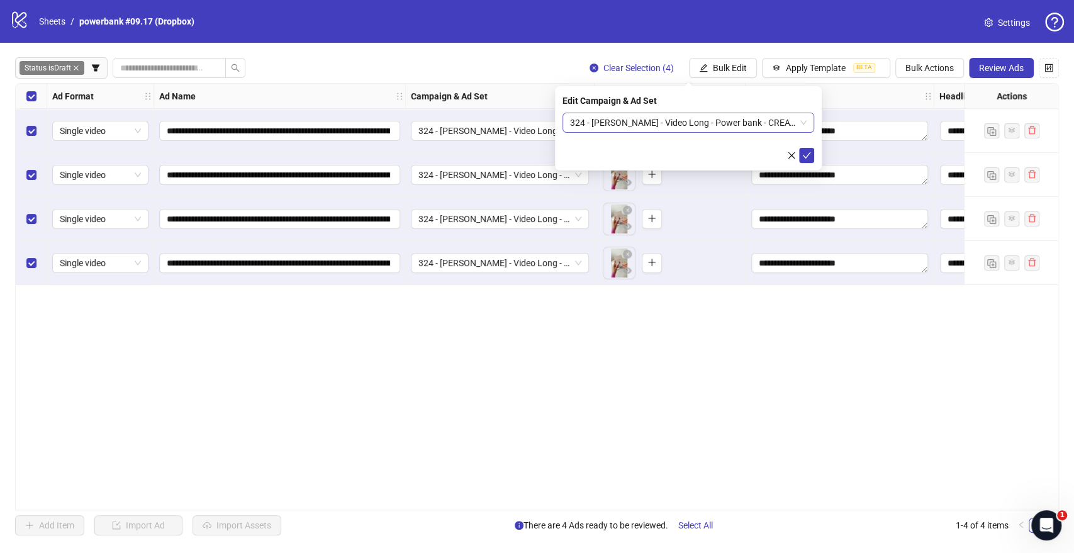
click at [807, 123] on div "324 - [PERSON_NAME] - Video Long - Power bank - CREATIVE - iPhone - POD2 - NC […" at bounding box center [689, 123] width 252 height 20
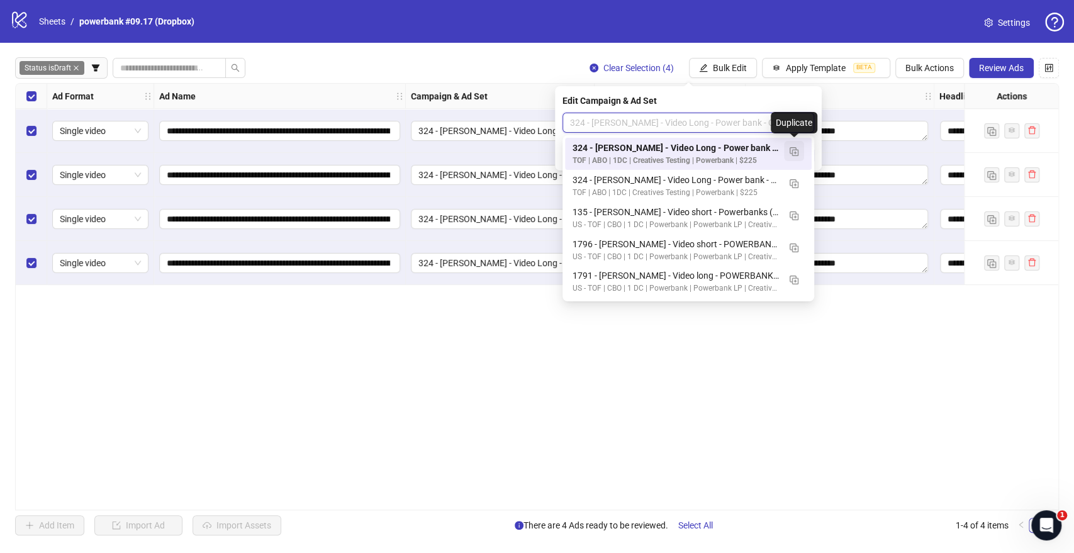
click at [794, 151] on img "button" at bounding box center [794, 151] width 9 height 9
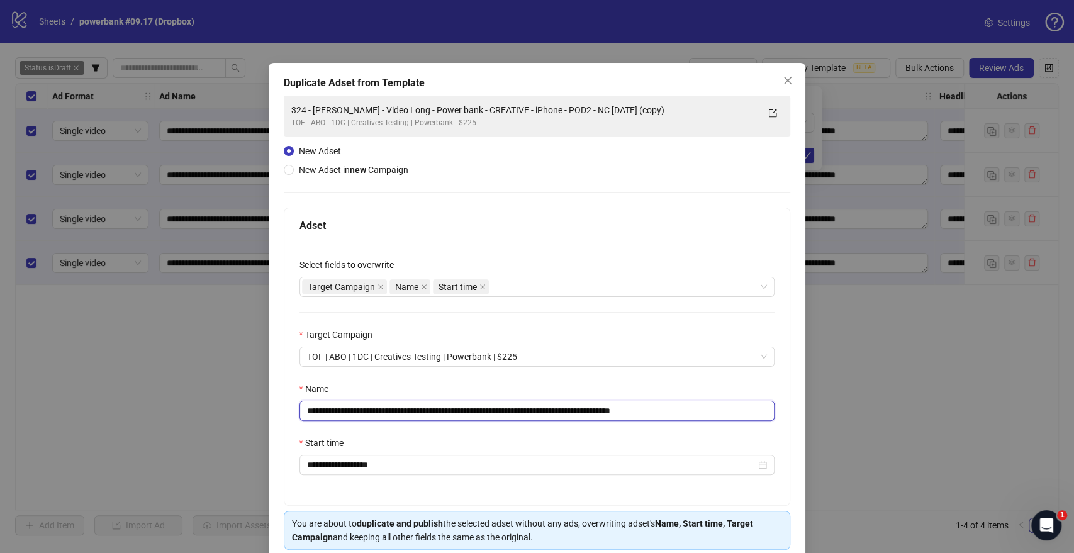
drag, startPoint x: 581, startPoint y: 410, endPoint x: 16, endPoint y: 403, distance: 565.8
click at [0, 404] on div "**********" at bounding box center [537, 276] width 1074 height 553
paste input "*"
drag, startPoint x: 637, startPoint y: 407, endPoint x: 765, endPoint y: 400, distance: 128.5
click at [765, 400] on div "**********" at bounding box center [538, 401] width 476 height 39
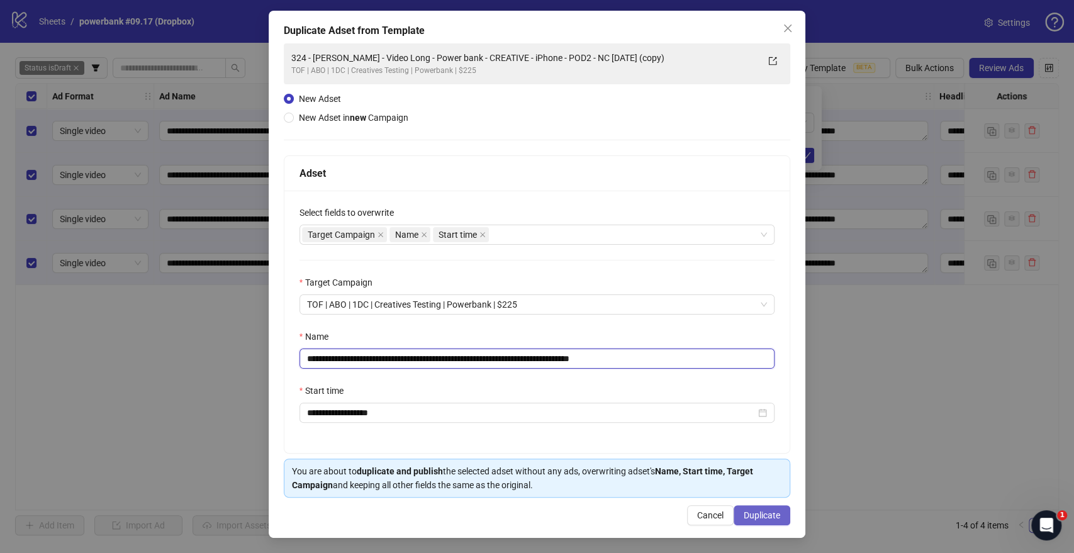
type input "**********"
click at [744, 515] on span "Duplicate" at bounding box center [762, 515] width 36 height 10
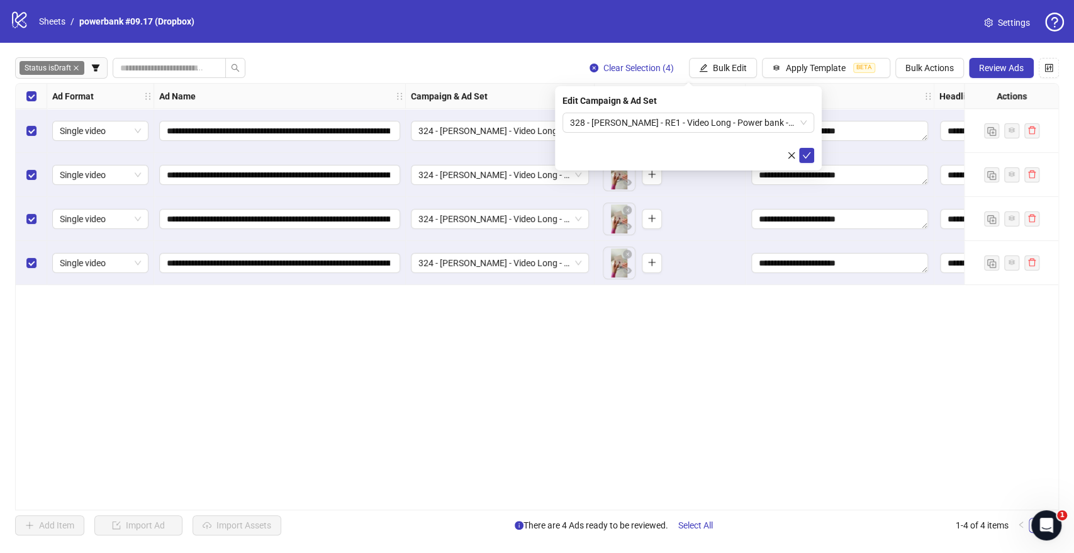
drag, startPoint x: 800, startPoint y: 157, endPoint x: 709, endPoint y: 102, distance: 106.4
click at [801, 157] on button "submit" at bounding box center [806, 155] width 15 height 15
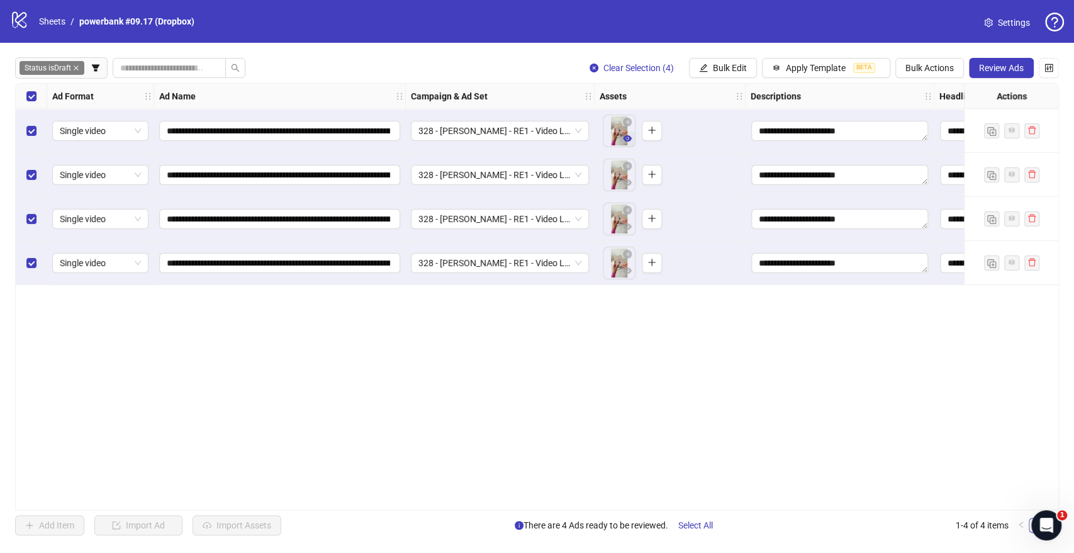
click at [627, 134] on icon "eye" at bounding box center [627, 138] width 9 height 9
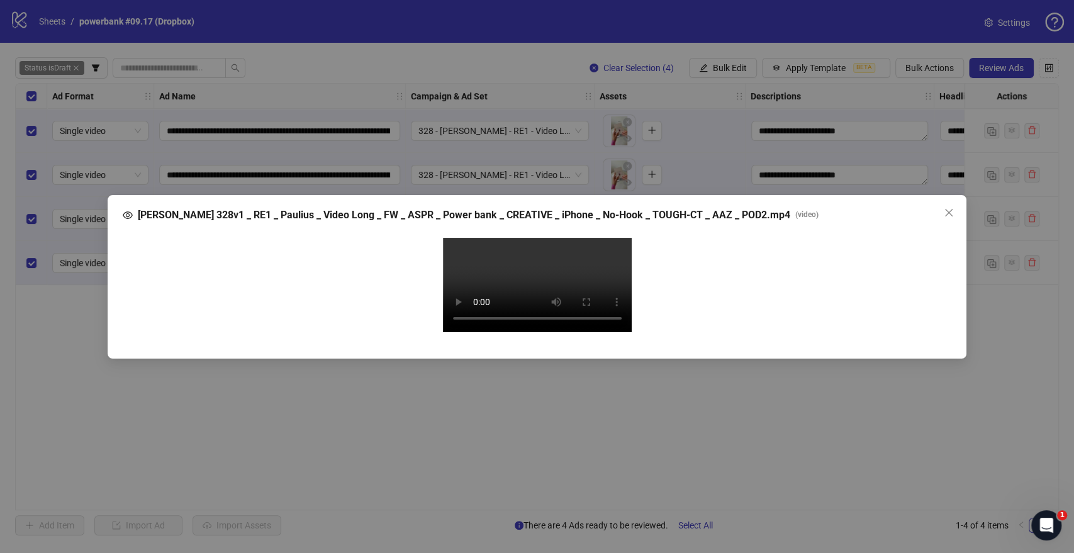
click at [549, 297] on video "Your browser does not support the video tag." at bounding box center [537, 285] width 189 height 94
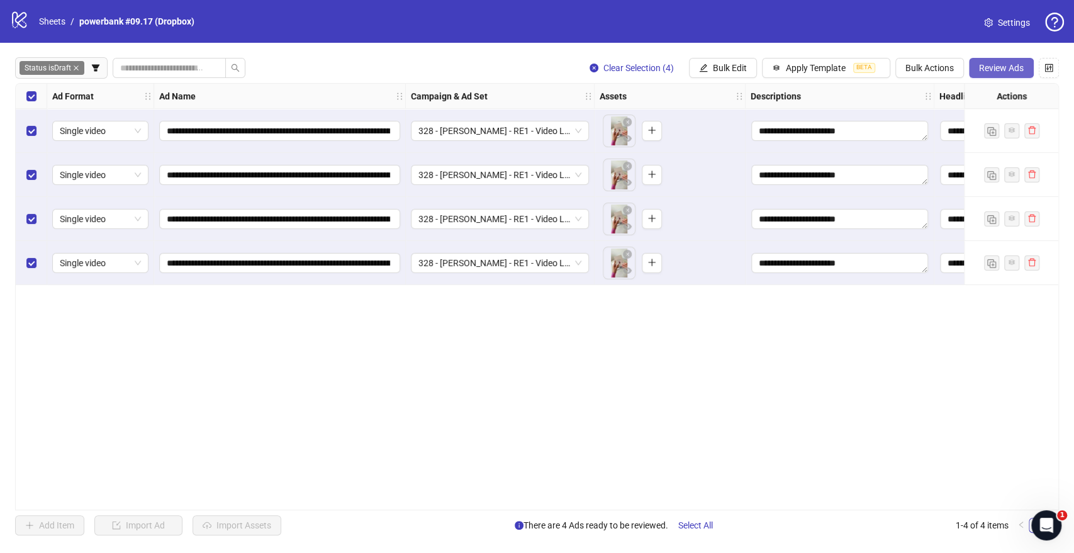
click at [990, 74] on button "Review Ads" at bounding box center [1001, 68] width 65 height 20
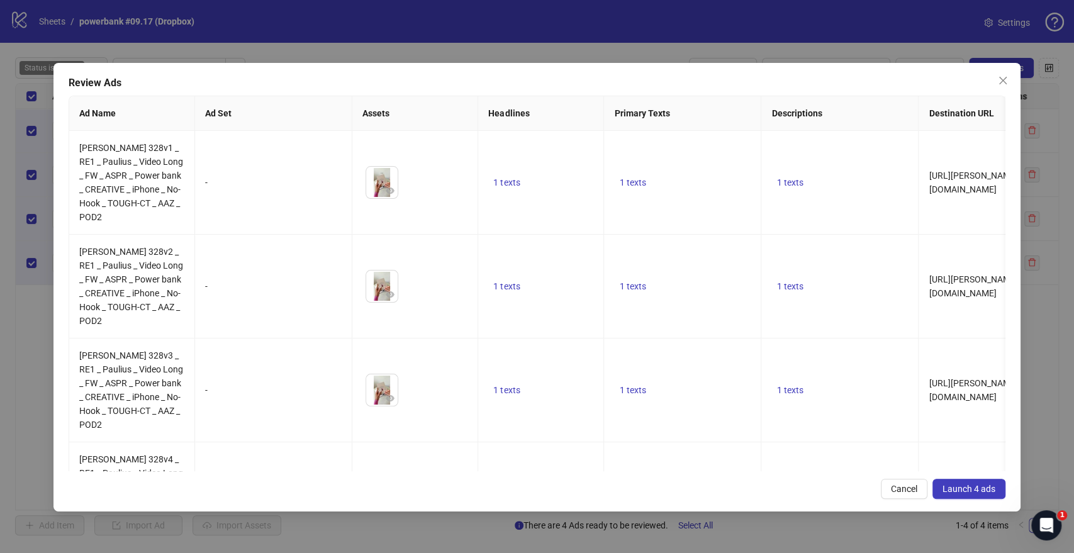
click at [982, 484] on span "Launch 4 ads" at bounding box center [969, 489] width 53 height 10
